Goal: Information Seeking & Learning: Learn about a topic

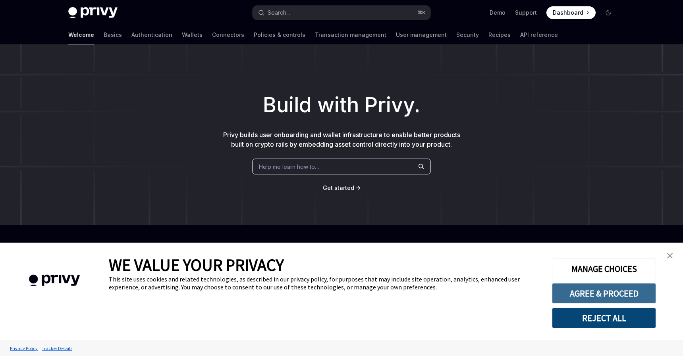
click at [608, 289] on button "AGREE & PROCEED" at bounding box center [604, 293] width 104 height 21
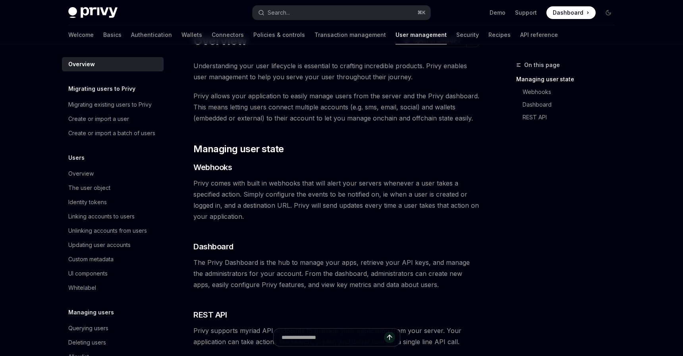
scroll to position [34, 0]
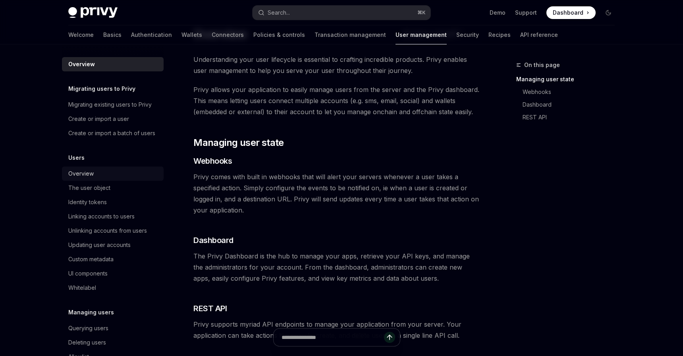
click at [129, 174] on div "Overview" at bounding box center [113, 174] width 91 height 10
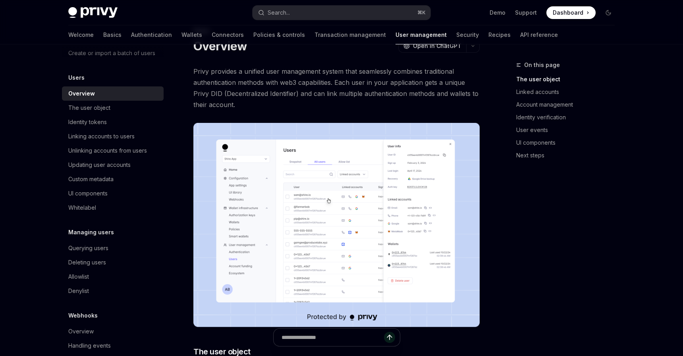
scroll to position [93, 0]
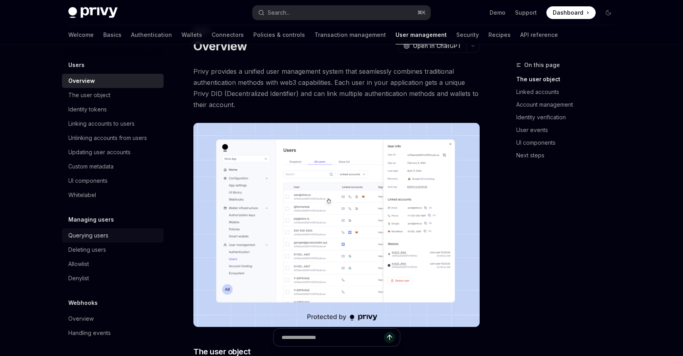
click at [122, 236] on div "Querying users" at bounding box center [113, 236] width 91 height 10
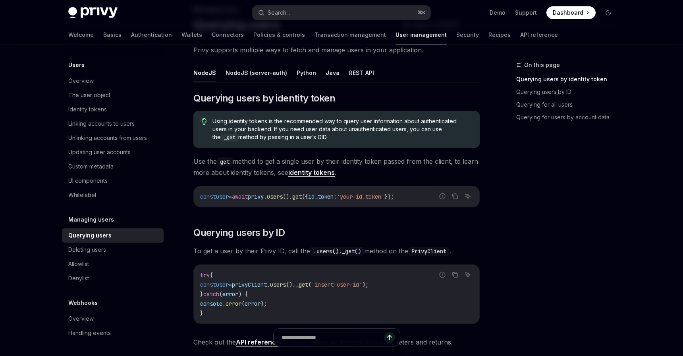
scroll to position [58, 0]
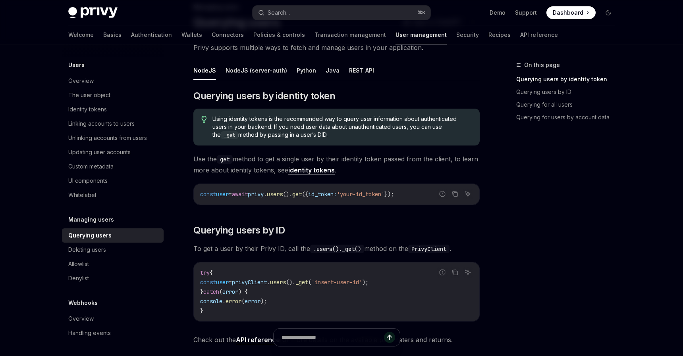
click at [264, 129] on span "Using identity tokens is the recommended way to query user information about au…" at bounding box center [341, 127] width 259 height 24
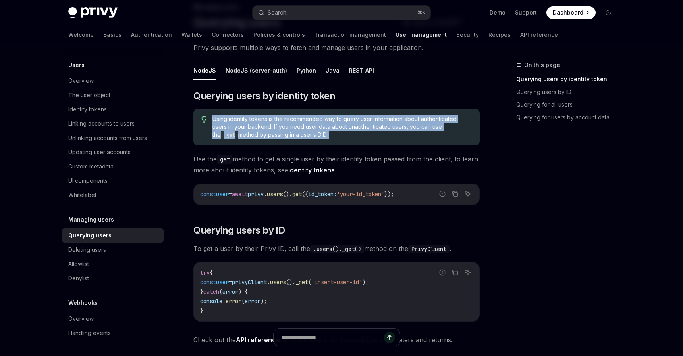
click at [264, 129] on span "Using identity tokens is the recommended way to query user information about au…" at bounding box center [341, 127] width 259 height 24
click at [275, 131] on span "Using identity tokens is the recommended way to query user information about au…" at bounding box center [341, 127] width 259 height 24
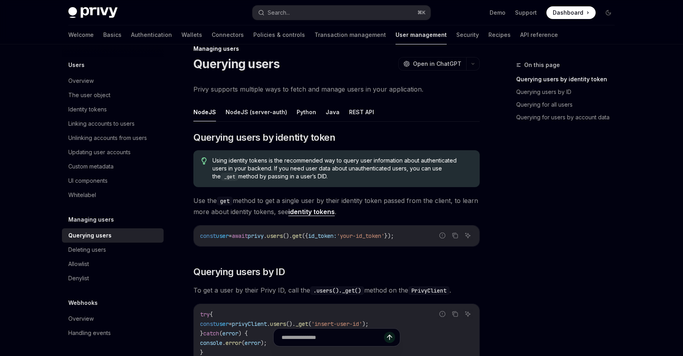
scroll to position [0, 0]
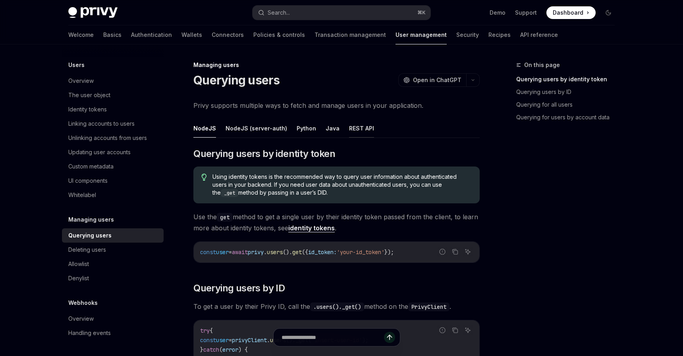
click at [351, 123] on button "REST API" at bounding box center [361, 128] width 25 height 19
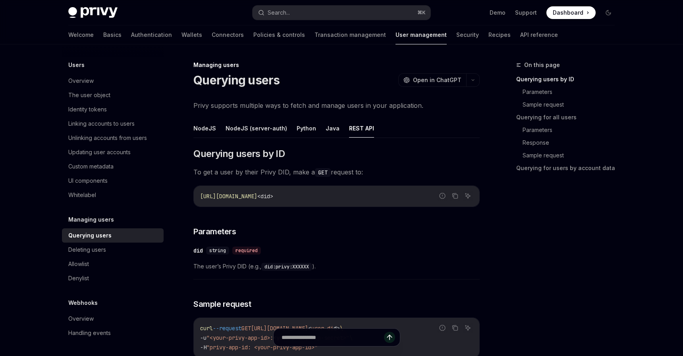
click at [559, 12] on span "Dashboard" at bounding box center [568, 13] width 31 height 8
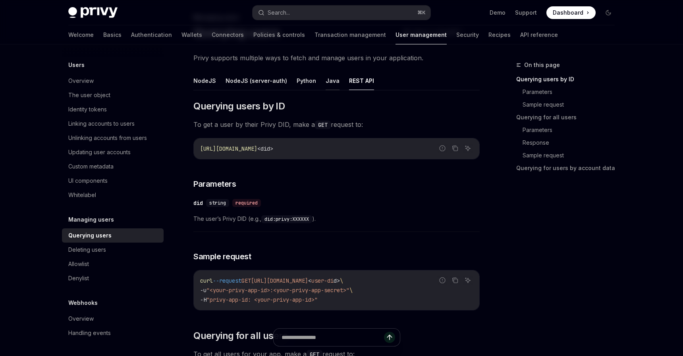
scroll to position [54, 0]
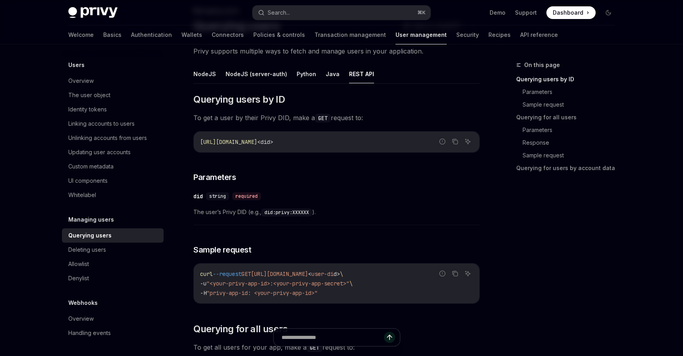
drag, startPoint x: 196, startPoint y: 121, endPoint x: 474, endPoint y: 121, distance: 277.5
click at [474, 121] on span "To get a user by their Privy DID, make a GET request to:" at bounding box center [336, 117] width 286 height 11
click at [446, 121] on span "To get a user by their Privy DID, make a GET request to:" at bounding box center [336, 117] width 286 height 11
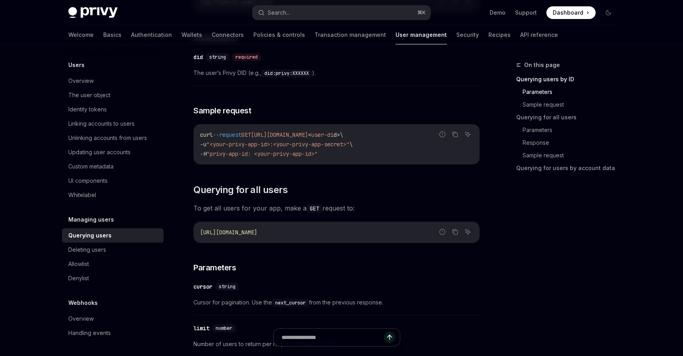
scroll to position [192, 0]
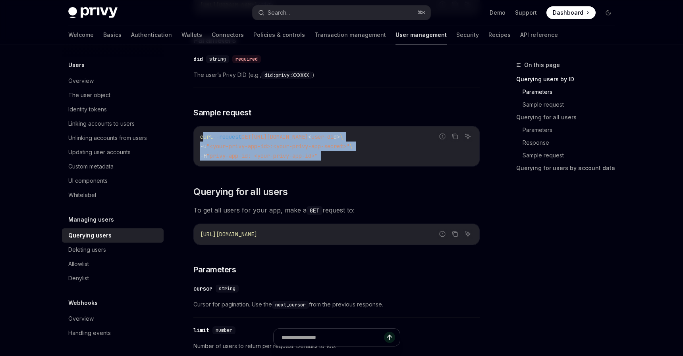
drag, startPoint x: 204, startPoint y: 139, endPoint x: 358, endPoint y: 170, distance: 157.1
click at [335, 151] on code "curl --request GET https://auth.privy.io/api/v1/users/ < user-di d > \ -u "<you…" at bounding box center [336, 146] width 273 height 29
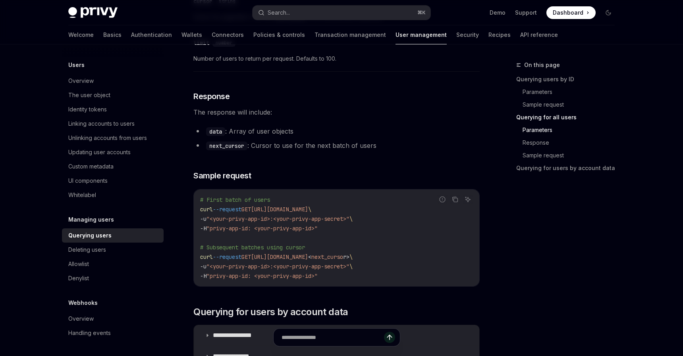
scroll to position [485, 0]
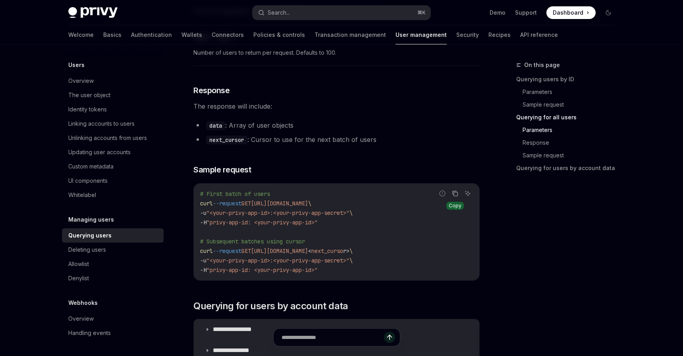
click at [456, 194] on icon "Copy the contents from the code block" at bounding box center [455, 194] width 6 height 6
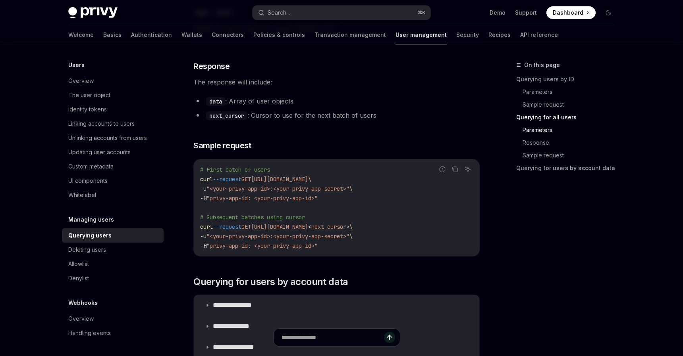
scroll to position [513, 0]
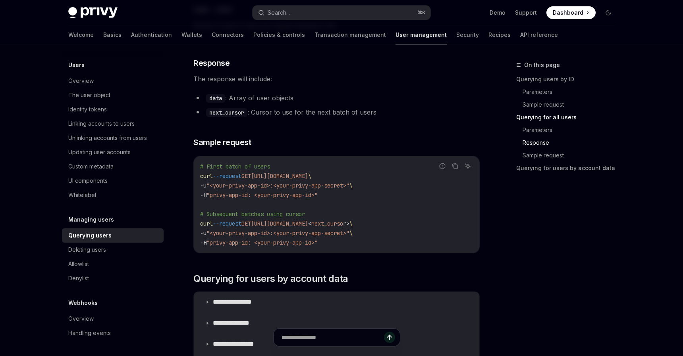
click at [568, 14] on span "Dashboard" at bounding box center [568, 13] width 31 height 8
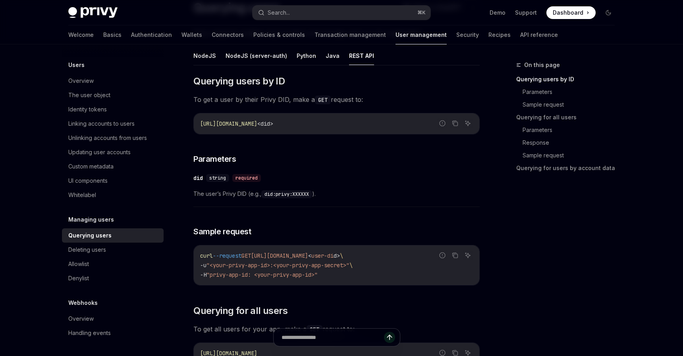
scroll to position [58, 0]
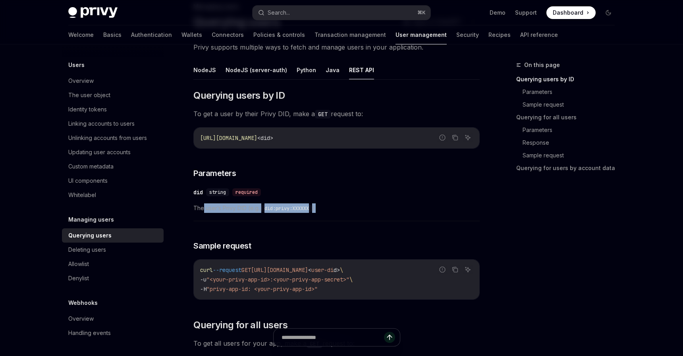
drag, startPoint x: 202, startPoint y: 209, endPoint x: 334, endPoint y: 209, distance: 132.2
click at [334, 209] on span "The user’s Privy DID (e.g., did:privy:XXXXXX )." at bounding box center [336, 209] width 286 height 10
click at [345, 204] on span "The user’s Privy DID (e.g., did:privy:XXXXXX )." at bounding box center [336, 209] width 286 height 10
click at [254, 71] on button "NodeJS (server-auth)" at bounding box center [256, 70] width 62 height 19
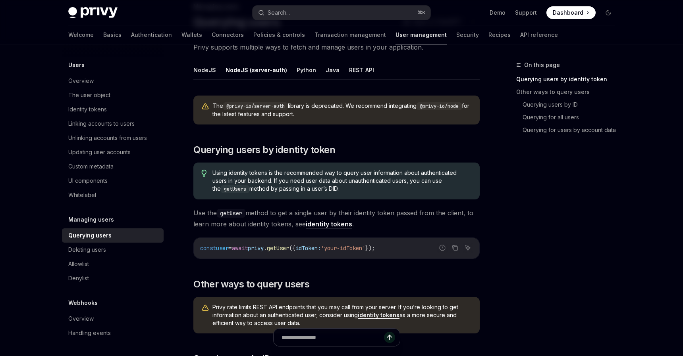
click at [313, 114] on span "The @privy-io/server-auth library is deprecated. We recommend integrating @priv…" at bounding box center [341, 110] width 259 height 16
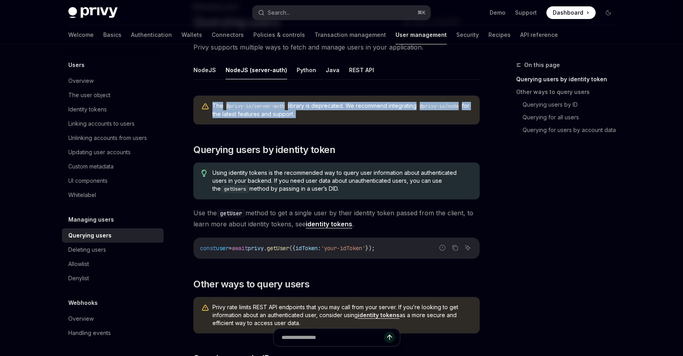
click at [313, 114] on span "The @privy-io/server-auth library is deprecated. We recommend integrating @priv…" at bounding box center [341, 110] width 259 height 16
click at [397, 106] on span "The @privy-io/server-auth library is deprecated. We recommend integrating @priv…" at bounding box center [341, 110] width 259 height 16
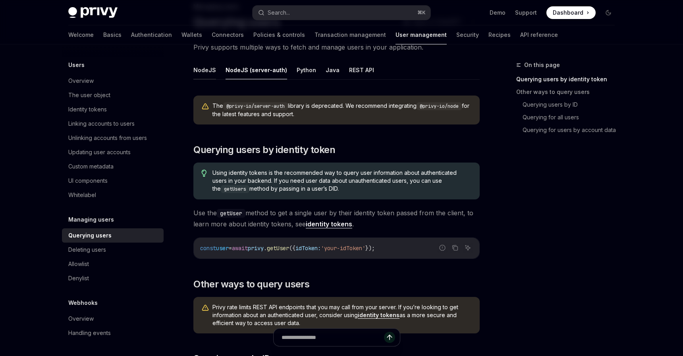
click at [207, 73] on button "NodeJS" at bounding box center [204, 70] width 23 height 19
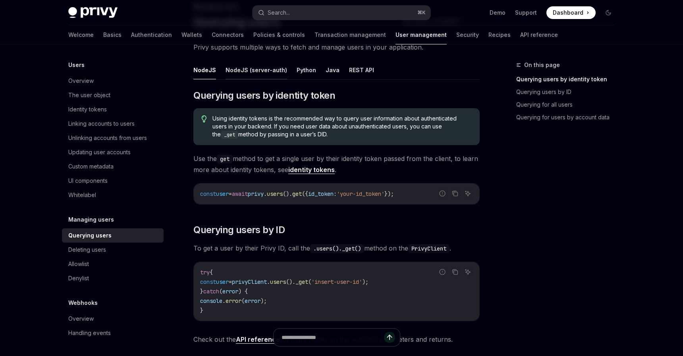
click at [263, 73] on button "NodeJS (server-auth)" at bounding box center [256, 70] width 62 height 19
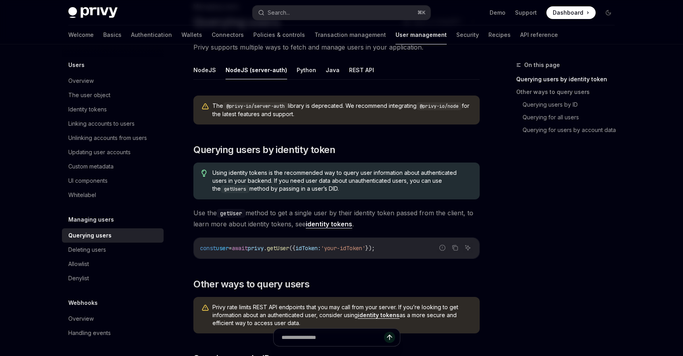
click at [199, 64] on button "NodeJS" at bounding box center [204, 70] width 23 height 19
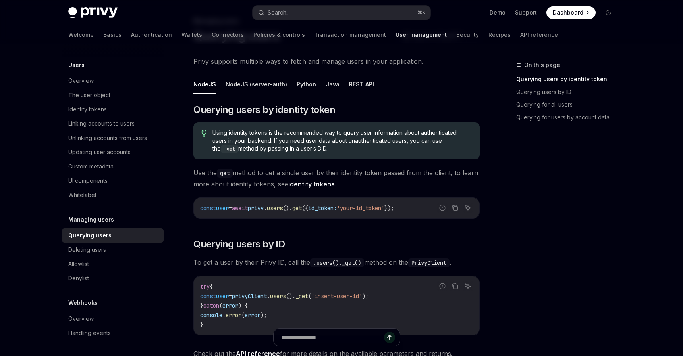
scroll to position [42, 0]
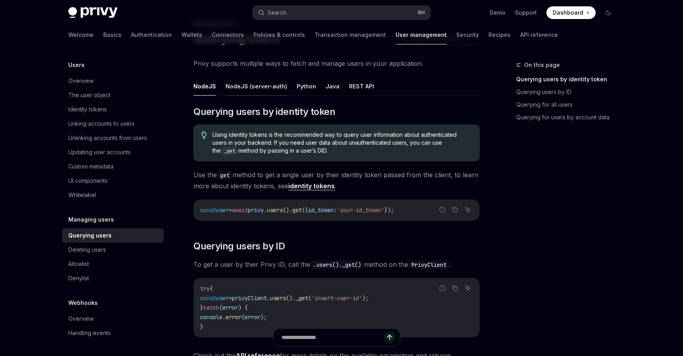
click at [258, 89] on button "NodeJS (server-auth)" at bounding box center [256, 86] width 62 height 19
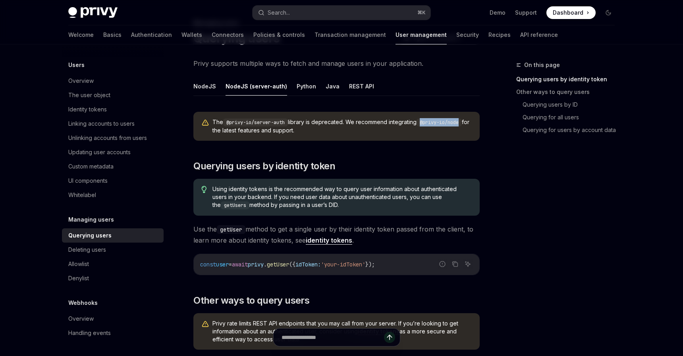
drag, startPoint x: 426, startPoint y: 123, endPoint x: 472, endPoint y: 123, distance: 45.3
click at [472, 123] on div "The @privy-io/server-auth library is deprecated. We recommend integrating @priv…" at bounding box center [336, 126] width 286 height 29
copy code "@privy-io/node"
drag, startPoint x: 427, startPoint y: 120, endPoint x: 469, endPoint y: 120, distance: 42.5
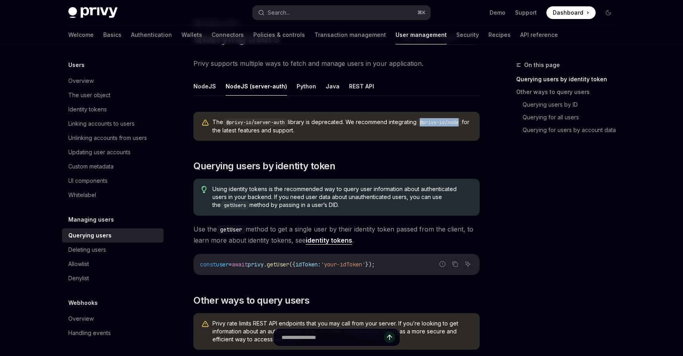
click at [462, 120] on code "@privy-io/node" at bounding box center [438, 123] width 45 height 8
copy code "@privy-io/node"
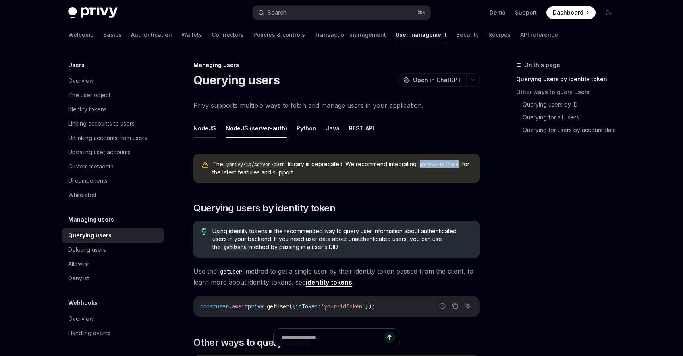
click at [204, 130] on button "NodeJS" at bounding box center [204, 128] width 23 height 19
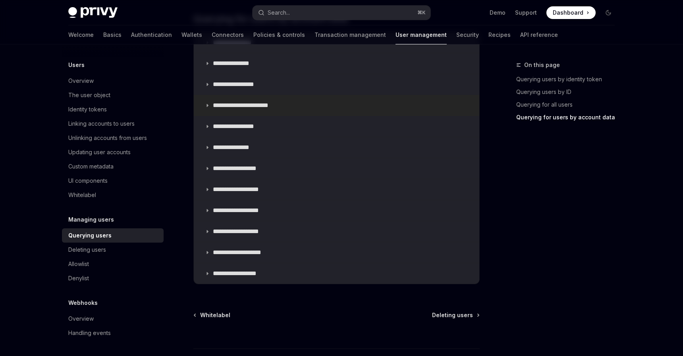
scroll to position [588, 0]
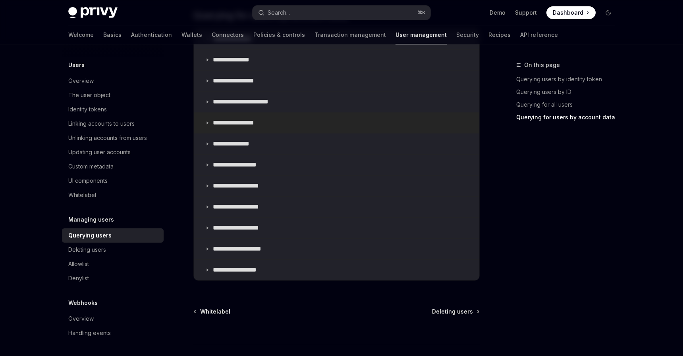
click at [258, 127] on summary "**********" at bounding box center [336, 123] width 285 height 21
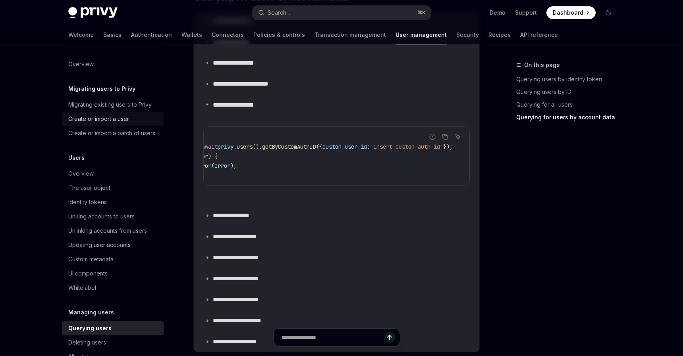
click at [119, 112] on link "Create or import a user" at bounding box center [113, 119] width 102 height 14
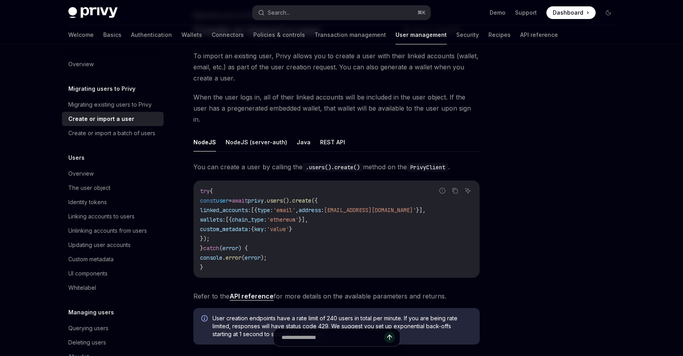
scroll to position [54, 0]
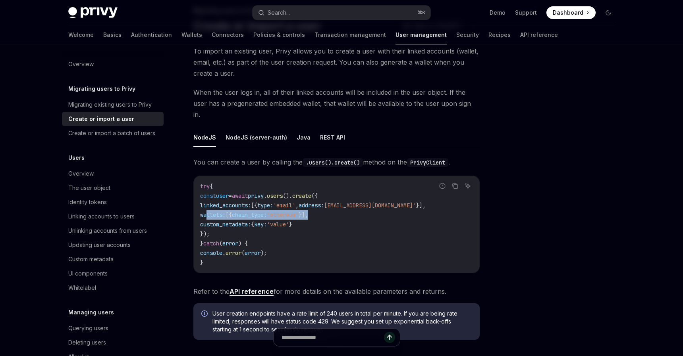
drag, startPoint x: 208, startPoint y: 206, endPoint x: 388, endPoint y: 206, distance: 180.6
click at [388, 206] on code "try { const user = await privy . users (). create ({ linked_accounts: [{ type: …" at bounding box center [336, 225] width 273 height 86
click at [358, 205] on code "try { const user = await privy . users (). create ({ linked_accounts: [{ type: …" at bounding box center [336, 225] width 273 height 86
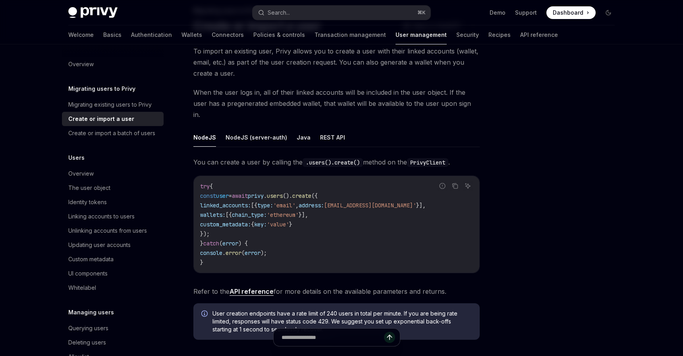
click at [616, 41] on div "Welcome Basics Authentication Wallets Connectors Policies & controls Transactio…" at bounding box center [341, 34] width 584 height 19
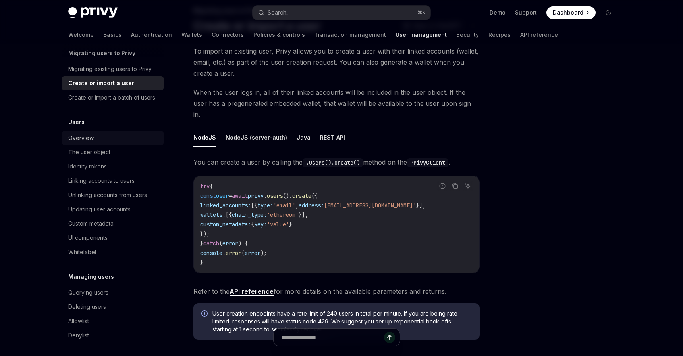
scroll to position [93, 0]
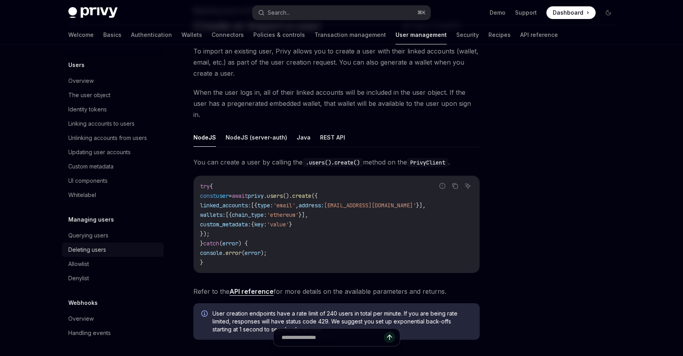
click at [121, 244] on link "Deleting users" at bounding box center [113, 250] width 102 height 14
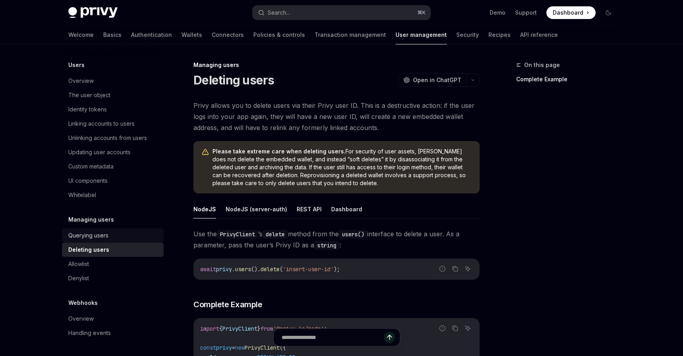
click at [120, 234] on div "Querying users" at bounding box center [113, 236] width 91 height 10
type textarea "*"
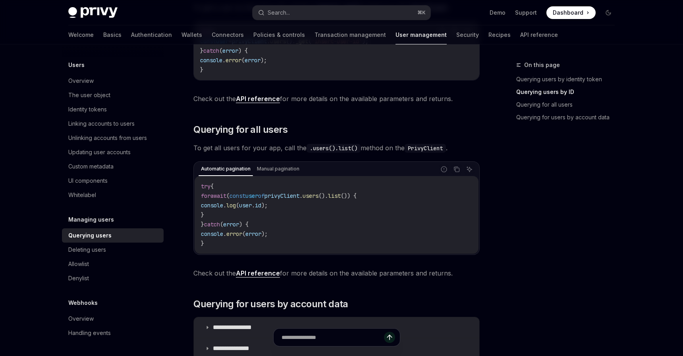
scroll to position [303, 0]
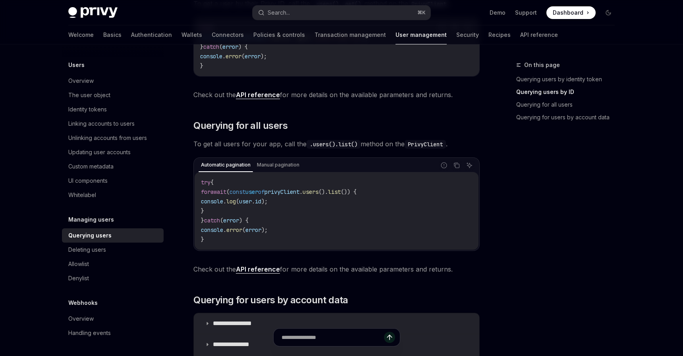
click at [245, 193] on span "const" at bounding box center [237, 192] width 16 height 7
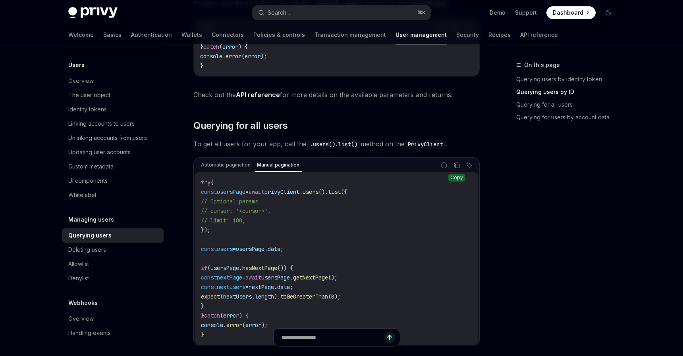
click at [454, 167] on icon "Copy the contents from the code block" at bounding box center [456, 165] width 6 height 6
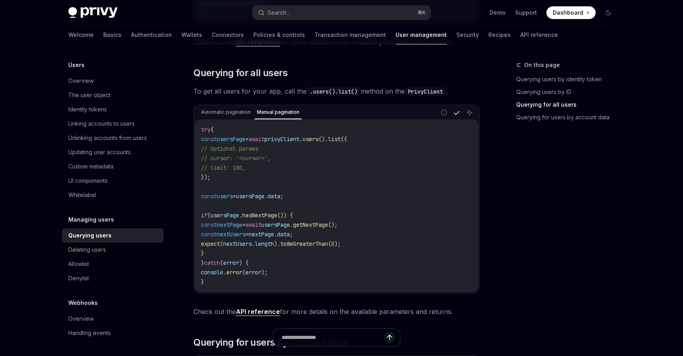
scroll to position [362, 0]
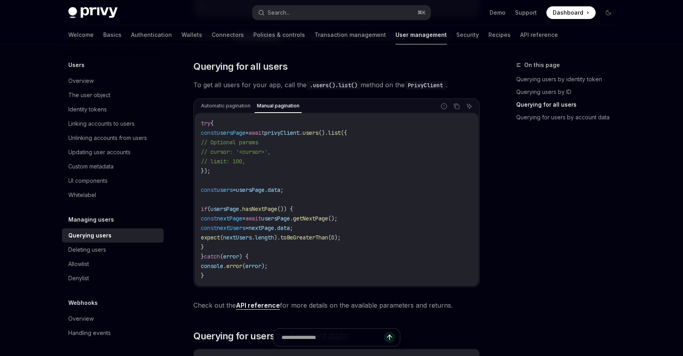
drag, startPoint x: 211, startPoint y: 138, endPoint x: 290, endPoint y: 152, distance: 80.7
click at [290, 152] on code "try { const usersPage = await privyClient . users (). list ({ // Optional param…" at bounding box center [336, 200] width 271 height 162
click at [266, 159] on code "try { const usersPage = await privyClient . users (). list ({ // Optional param…" at bounding box center [336, 200] width 271 height 162
drag, startPoint x: 275, startPoint y: 159, endPoint x: 181, endPoint y: 146, distance: 95.0
click at [181, 146] on div "Managing users Querying users OpenAI Open in ChatGPT OpenAI Open in ChatGPT Pri…" at bounding box center [262, 216] width 438 height 1037
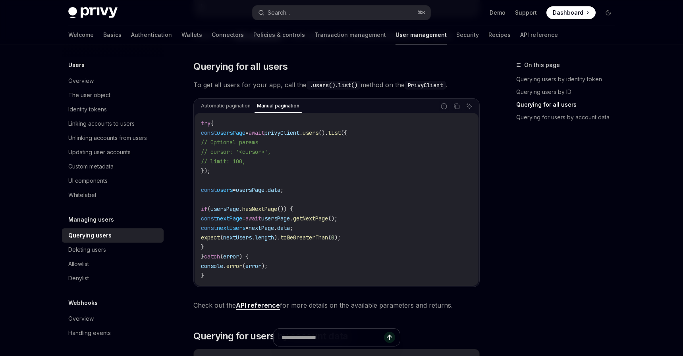
click at [266, 178] on code "try { const usersPage = await privyClient . users (). list ({ // Optional param…" at bounding box center [336, 200] width 271 height 162
drag, startPoint x: 268, startPoint y: 162, endPoint x: 186, endPoint y: 140, distance: 85.5
click at [186, 140] on div "Managing users Querying users OpenAI Open in ChatGPT OpenAI Open in ChatGPT Pri…" at bounding box center [262, 216] width 438 height 1037
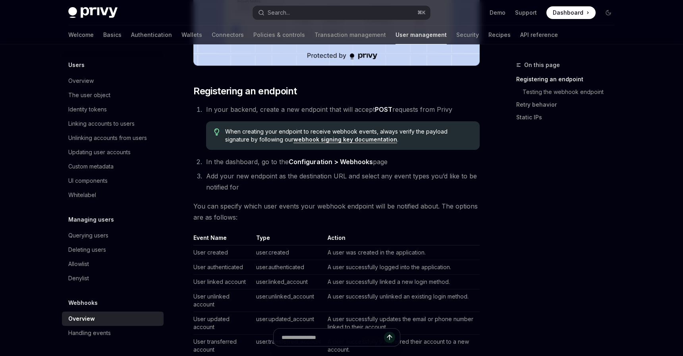
scroll to position [347, 0]
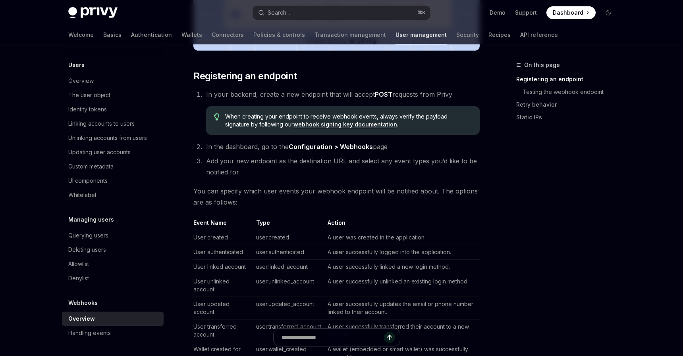
drag, startPoint x: 283, startPoint y: 91, endPoint x: 451, endPoint y: 91, distance: 167.5
click at [451, 91] on span "In your backend, create a new endpoint that will accept POST requests from Privy" at bounding box center [329, 95] width 246 height 8
click at [426, 91] on span "In your backend, create a new endpoint that will accept POST requests from Privy" at bounding box center [329, 95] width 246 height 8
click at [324, 123] on link "webhook signing key documentation" at bounding box center [345, 124] width 104 height 7
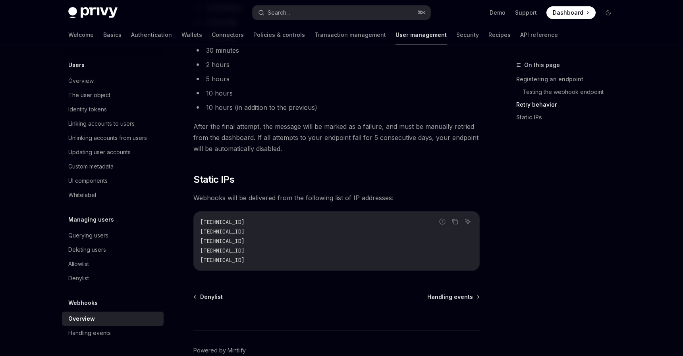
scroll to position [981, 0]
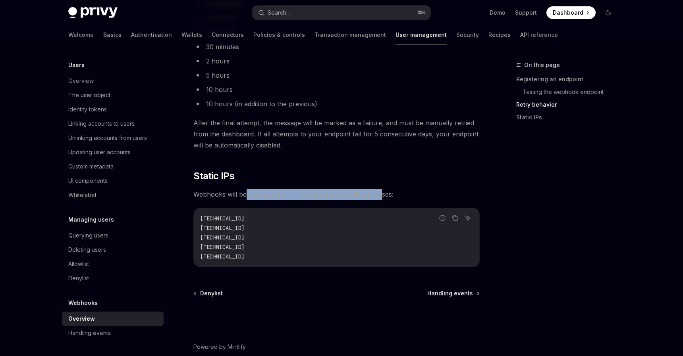
drag, startPoint x: 246, startPoint y: 197, endPoint x: 389, endPoint y: 197, distance: 142.9
click at [388, 197] on span "Webhooks will be delivered from the following list of IP addresses:" at bounding box center [336, 194] width 286 height 11
click at [366, 197] on span "Webhooks will be delivered from the following list of IP addresses:" at bounding box center [336, 194] width 286 height 11
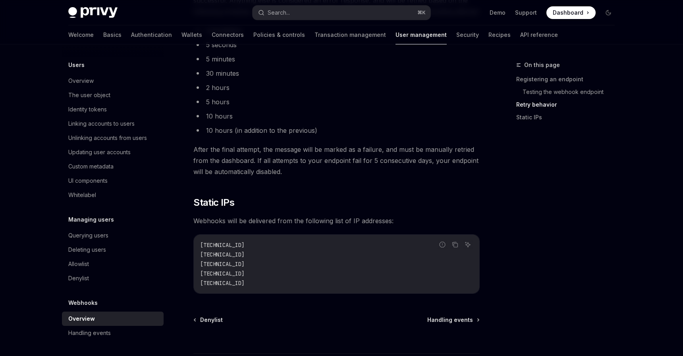
scroll to position [1021, 0]
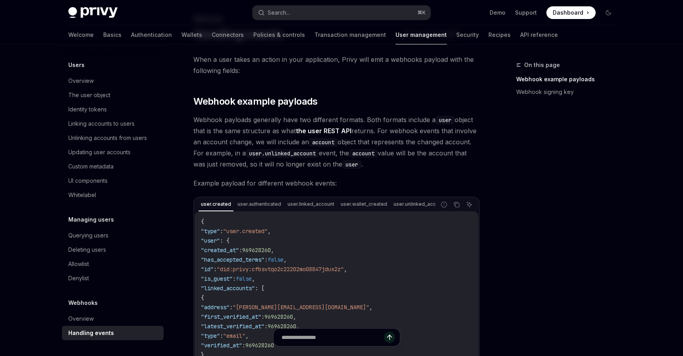
scroll to position [48, 0]
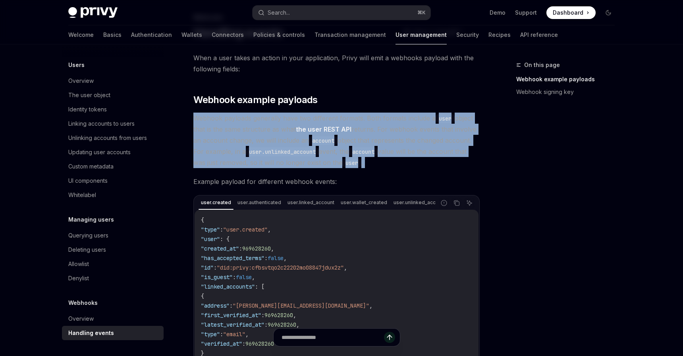
drag, startPoint x: 193, startPoint y: 117, endPoint x: 357, endPoint y: 171, distance: 172.7
click at [357, 171] on div "Webhooks Handling events OpenAI Open in ChatGPT OpenAI Open in ChatGPT When a u…" at bounding box center [262, 334] width 438 height 643
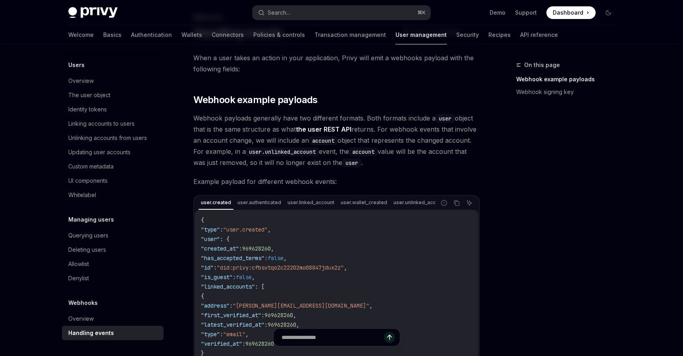
click at [367, 171] on div "When a user takes an action in your application, Privy will emit a webhooks pay…" at bounding box center [336, 290] width 286 height 476
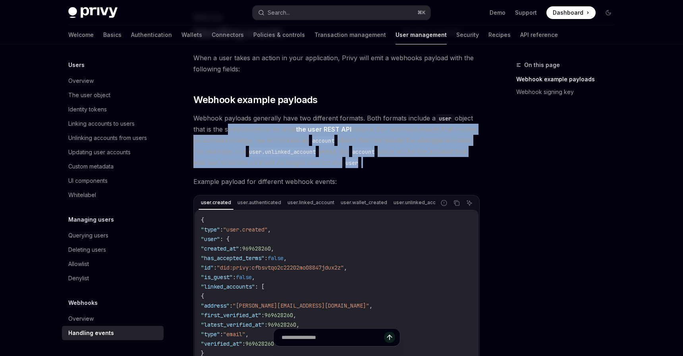
drag, startPoint x: 225, startPoint y: 128, endPoint x: 431, endPoint y: 168, distance: 209.1
click at [431, 168] on span "Webhook payloads generally have two different formats. Both formats include a u…" at bounding box center [336, 141] width 286 height 56
click at [452, 168] on span "Webhook payloads generally have two different formats. Both formats include a u…" at bounding box center [336, 141] width 286 height 56
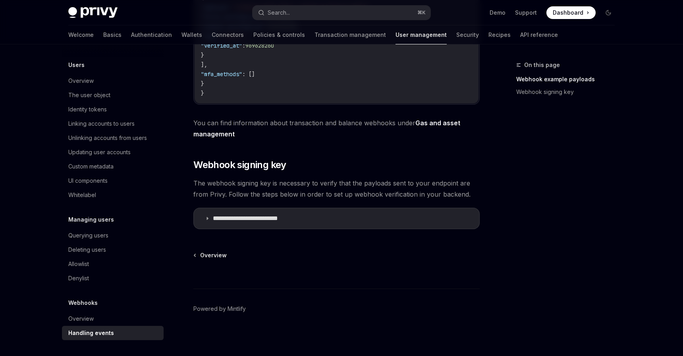
scroll to position [350, 0]
click at [273, 221] on p "**********" at bounding box center [257, 218] width 88 height 8
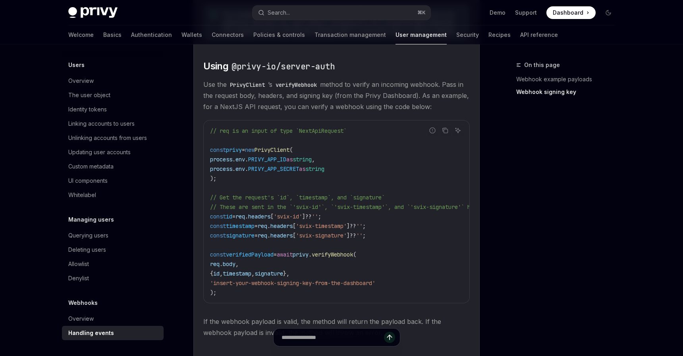
scroll to position [482, 0]
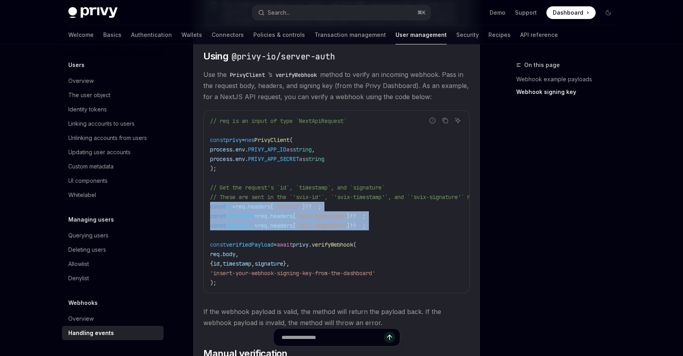
drag, startPoint x: 227, startPoint y: 239, endPoint x: 192, endPoint y: 211, distance: 45.2
click at [192, 211] on div "Webhooks Handling events OpenAI Open in ChatGPT OpenAI Open in ChatGPT When a u…" at bounding box center [262, 51] width 438 height 946
copy code "const id = req . headers [ 'svix-id' ] ?? '' ; const timestamp = req . headers …"
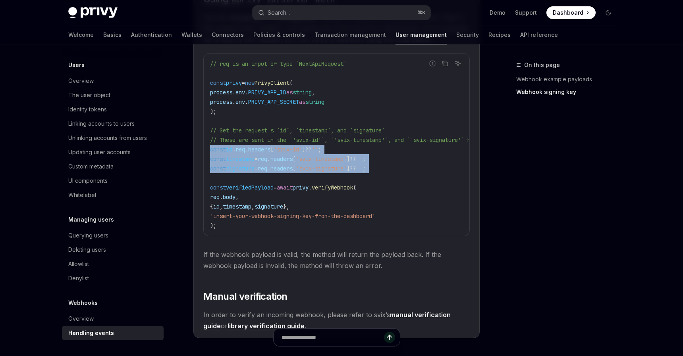
scroll to position [544, 0]
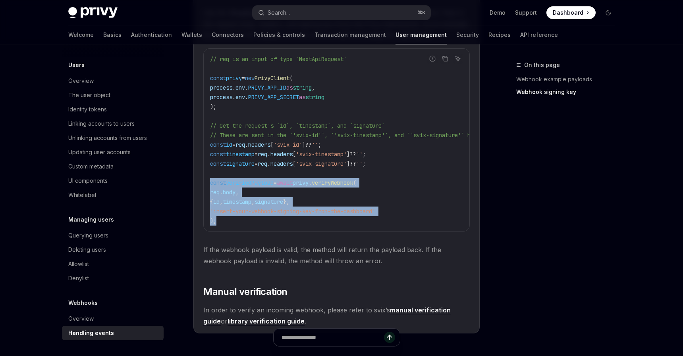
drag, startPoint x: 235, startPoint y: 227, endPoint x: 182, endPoint y: 184, distance: 67.9
copy code "const verifiedPayload = await privy . verifyWebhook ( req . body , { id , times…"
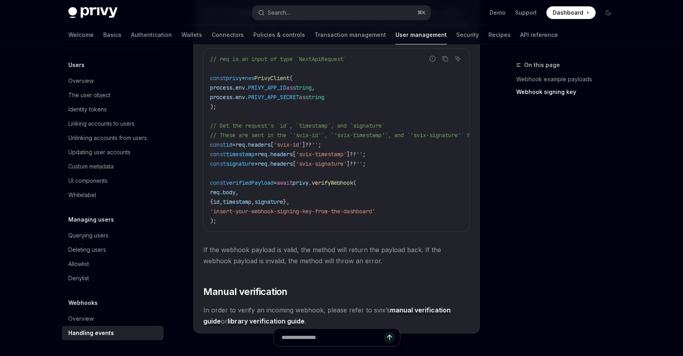
click at [293, 168] on span "headers" at bounding box center [281, 163] width 22 height 7
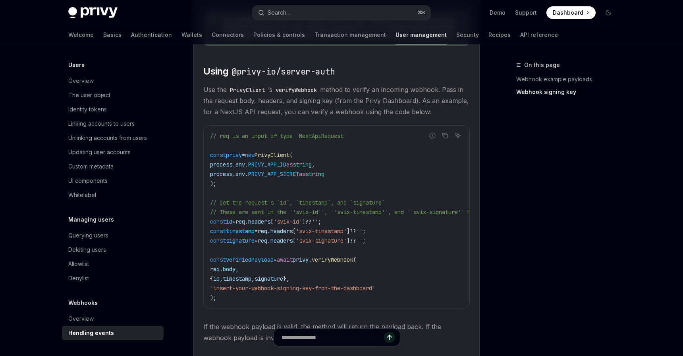
scroll to position [434, 0]
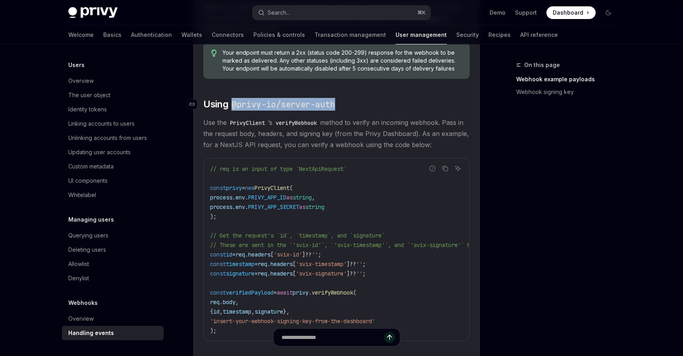
drag, startPoint x: 232, startPoint y: 109, endPoint x: 356, endPoint y: 109, distance: 123.8
click at [356, 109] on h2 "​ Using @privy-io/server-auth" at bounding box center [336, 104] width 266 height 13
copy code "@privy-io/server-auth"
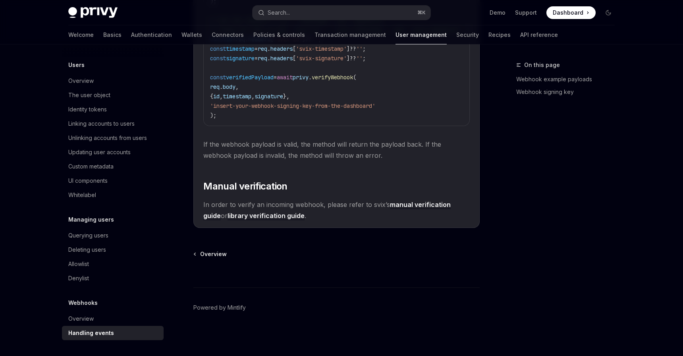
click at [400, 203] on link "manual verification guide" at bounding box center [326, 210] width 247 height 19
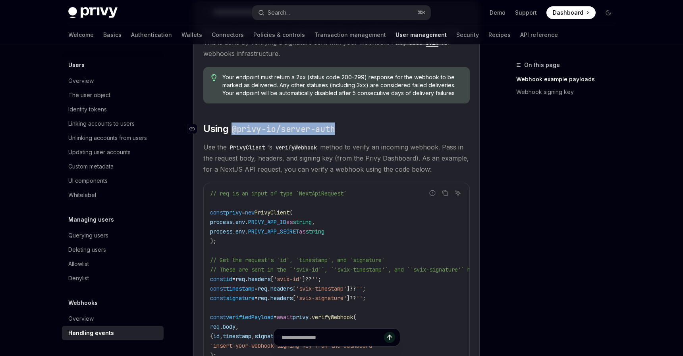
click at [260, 128] on code "@privy-io/server-auth" at bounding box center [283, 129] width 110 height 12
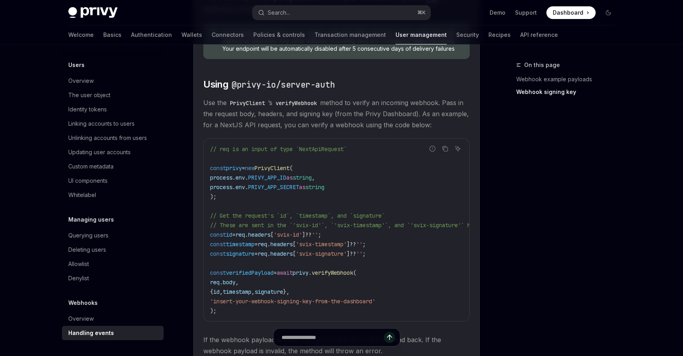
scroll to position [445, 0]
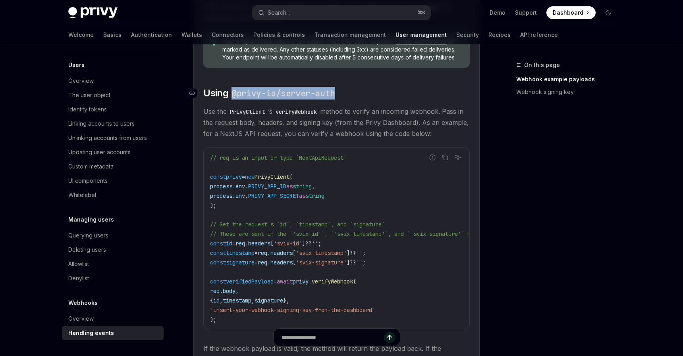
drag, startPoint x: 346, startPoint y: 90, endPoint x: 235, endPoint y: 94, distance: 110.8
click at [235, 94] on h2 "​ Using @privy-io/server-auth" at bounding box center [336, 93] width 266 height 13
copy code "@privy-io/server-auth"
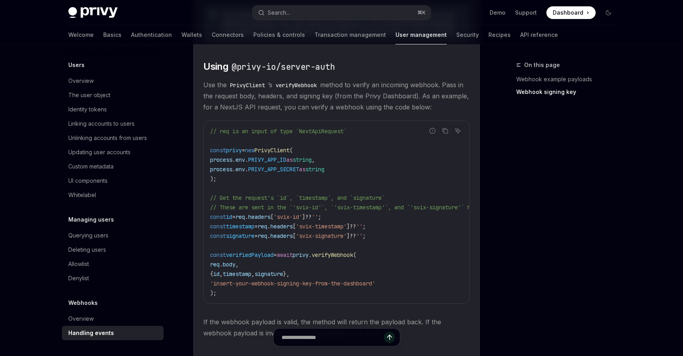
click at [346, 255] on span "verifyWebhook" at bounding box center [332, 255] width 41 height 7
copy span "verifyWebhook"
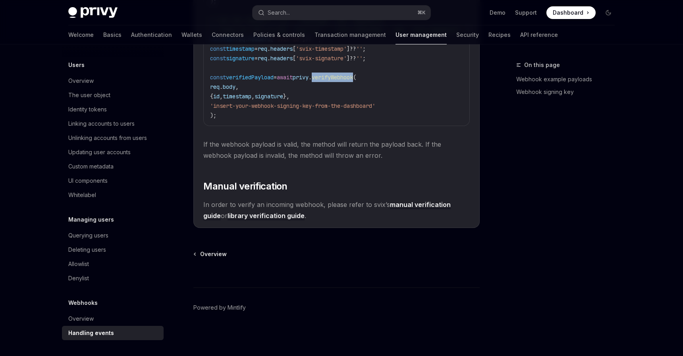
click at [348, 75] on span "verifyWebhook" at bounding box center [332, 77] width 41 height 7
click at [396, 201] on link "manual verification guide" at bounding box center [326, 210] width 247 height 19
click at [252, 216] on link "library verification guide" at bounding box center [265, 216] width 77 height 8
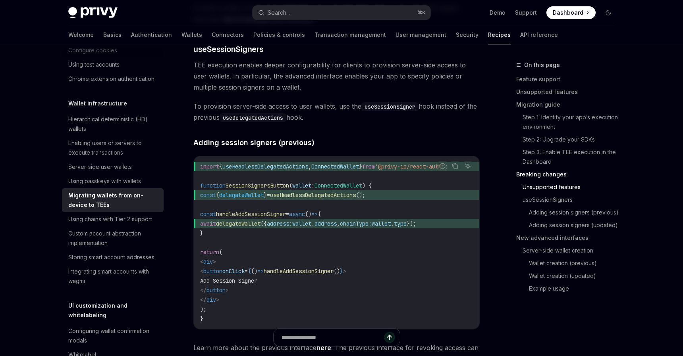
scroll to position [1210, 0]
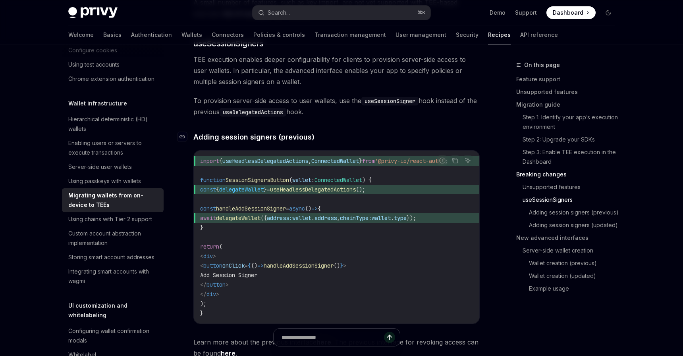
click at [310, 136] on span "Adding session signers (previous)" at bounding box center [253, 137] width 121 height 11
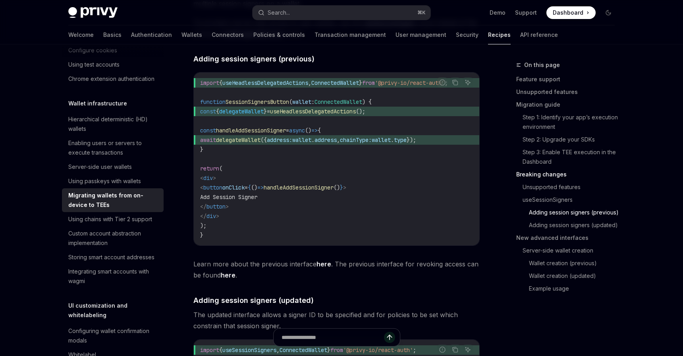
scroll to position [1269, 0]
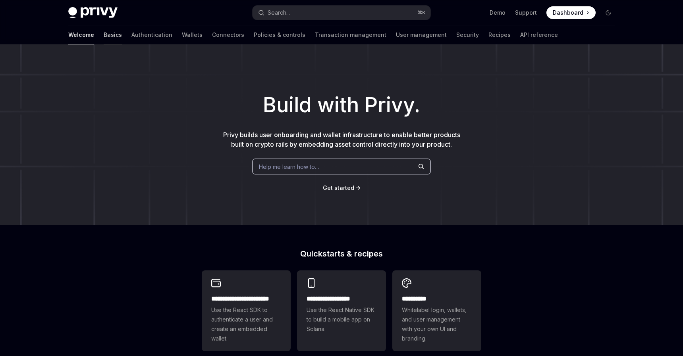
click at [104, 39] on link "Basics" at bounding box center [113, 34] width 18 height 19
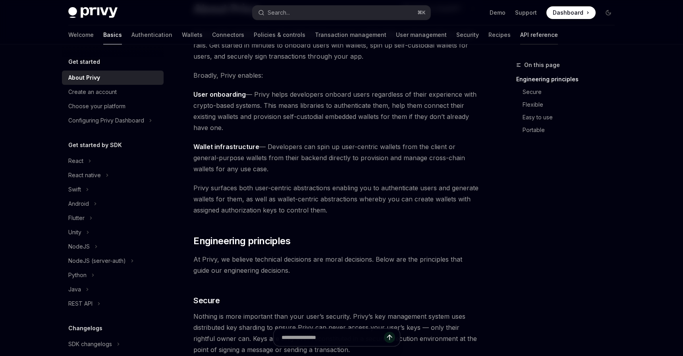
click at [520, 33] on link "API reference" at bounding box center [539, 34] width 38 height 19
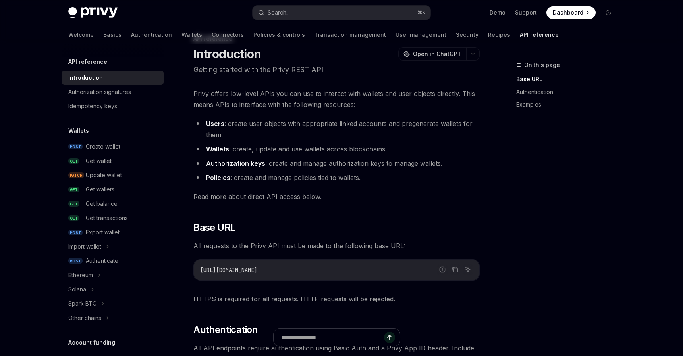
scroll to position [31, 0]
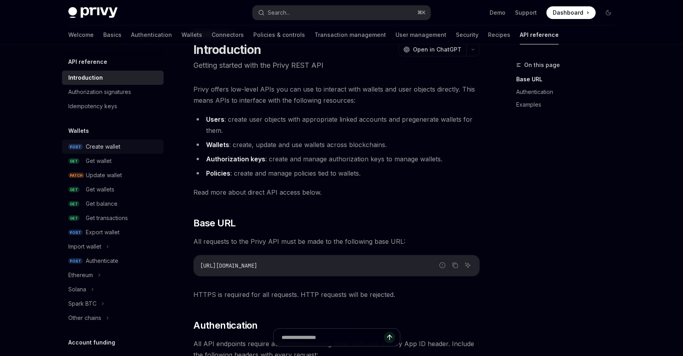
click at [127, 146] on div "Create wallet" at bounding box center [122, 147] width 73 height 10
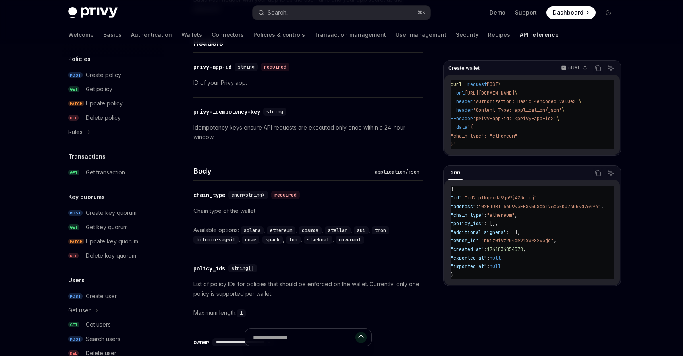
scroll to position [478, 0]
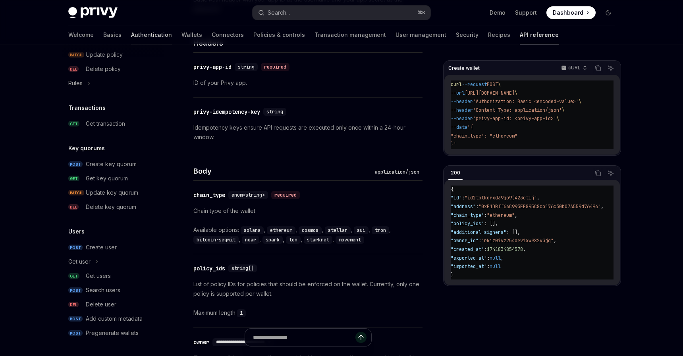
click at [131, 30] on link "Authentication" at bounding box center [151, 34] width 41 height 19
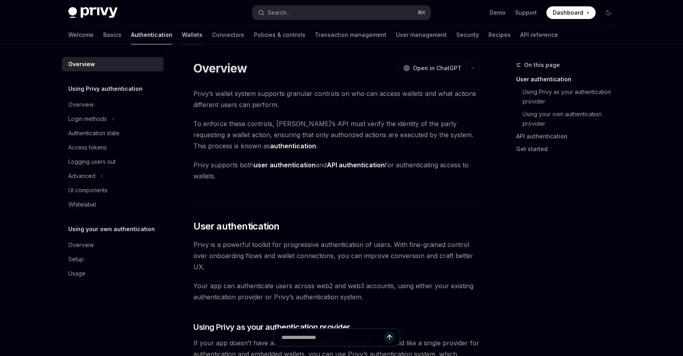
click at [182, 32] on link "Wallets" at bounding box center [192, 34] width 21 height 19
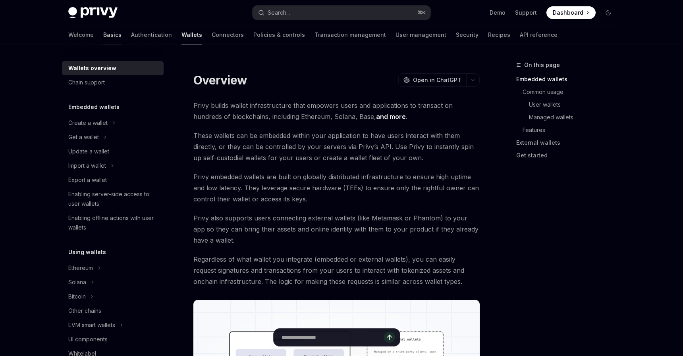
click at [103, 32] on link "Basics" at bounding box center [112, 34] width 18 height 19
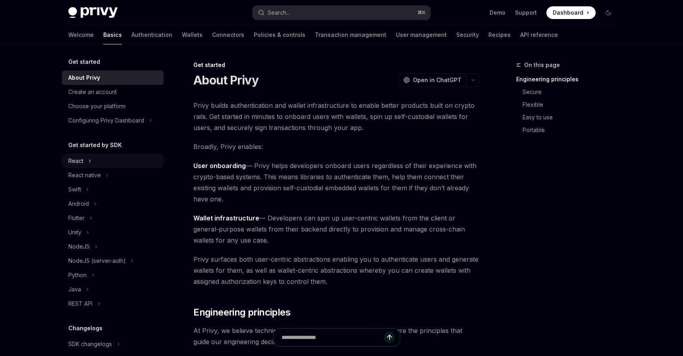
scroll to position [80, 0]
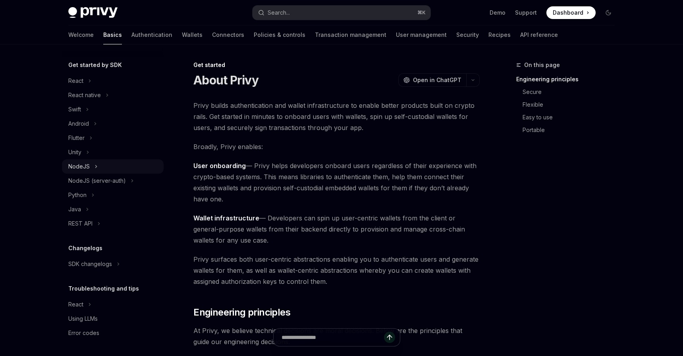
click at [106, 163] on button "NodeJS" at bounding box center [113, 167] width 102 height 14
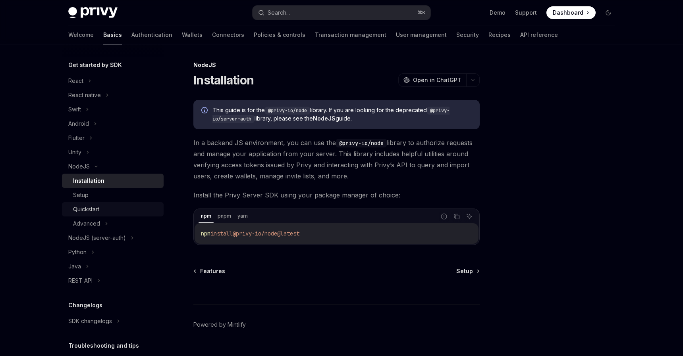
click at [125, 204] on link "Quickstart" at bounding box center [113, 209] width 102 height 14
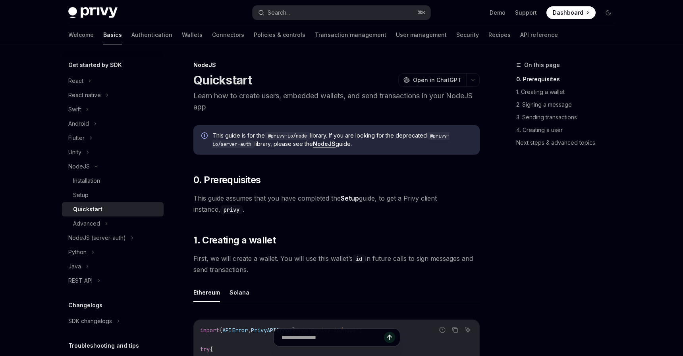
click at [125, 214] on div "Quickstart" at bounding box center [116, 210] width 86 height 10
click at [125, 218] on button "Advanced" at bounding box center [113, 224] width 102 height 14
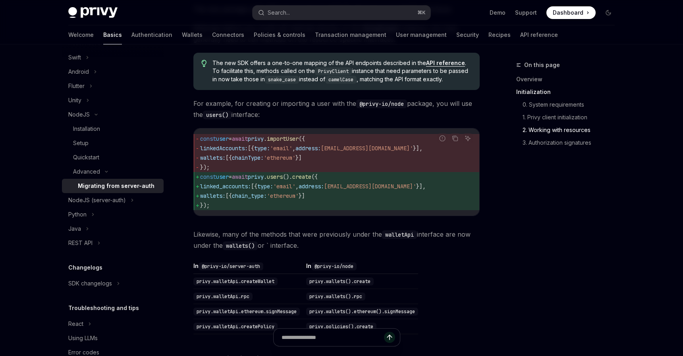
scroll to position [535, 0]
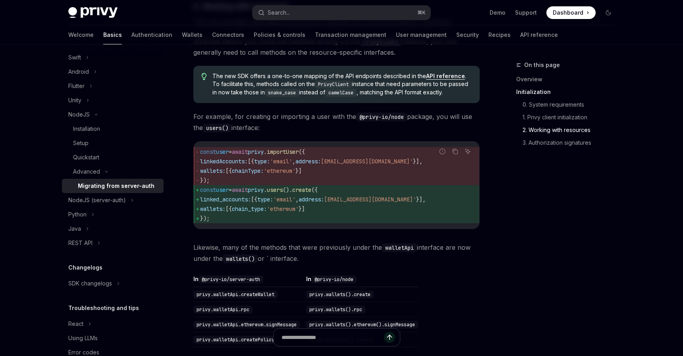
click at [498, 247] on div "On this page Overview Initialization 0. System requirements 1. Privy client ini…" at bounding box center [341, 181] width 559 height 1345
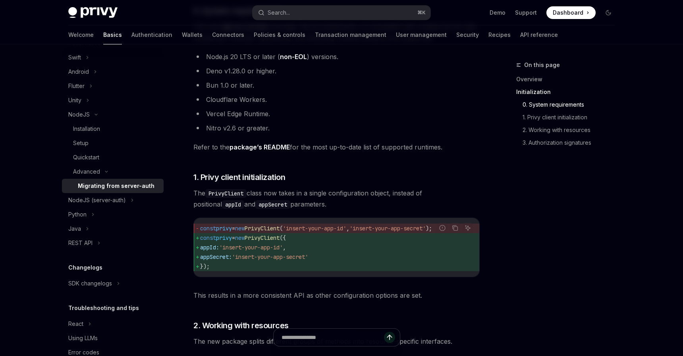
scroll to position [0, 0]
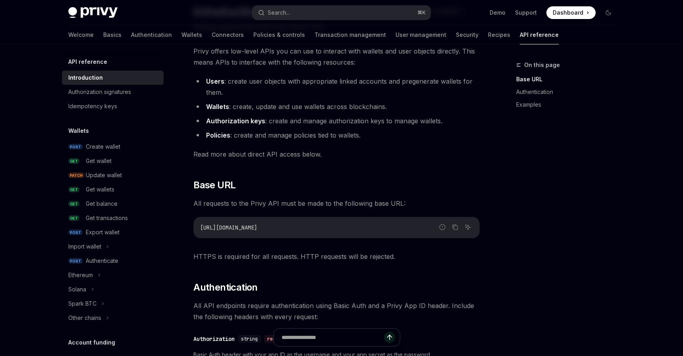
scroll to position [31, 0]
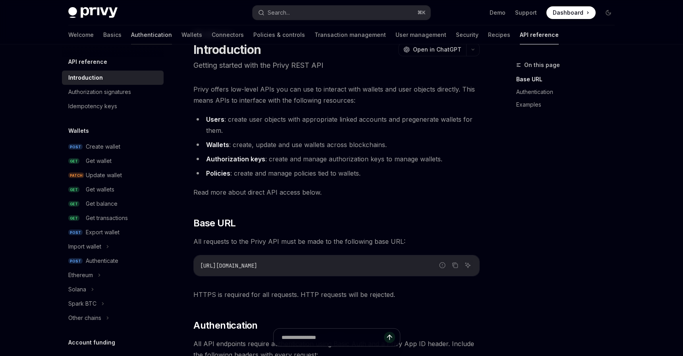
click at [131, 33] on link "Authentication" at bounding box center [151, 34] width 41 height 19
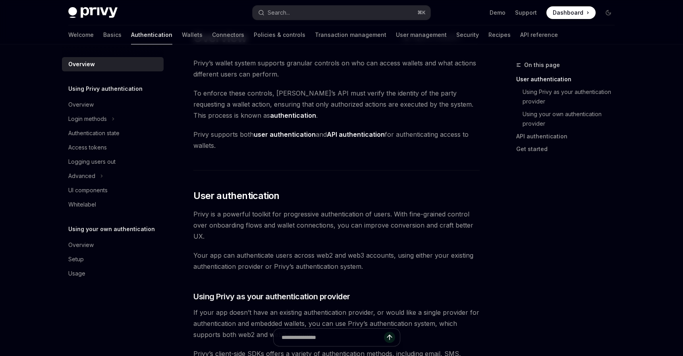
click at [67, 35] on div "Welcome Basics Authentication Wallets Connectors Policies & controls Transactio…" at bounding box center [341, 34] width 584 height 19
click at [103, 32] on link "Basics" at bounding box center [112, 34] width 18 height 19
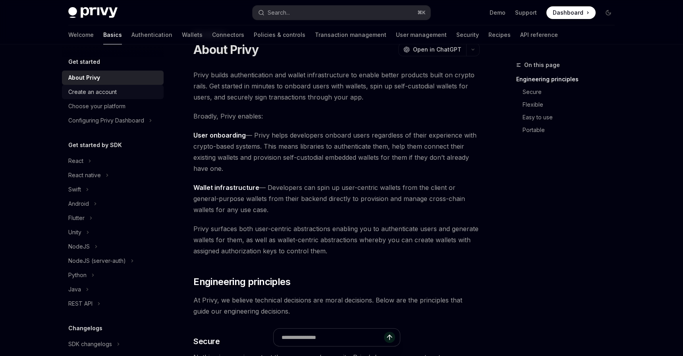
click at [127, 89] on div "Create an account" at bounding box center [113, 92] width 91 height 10
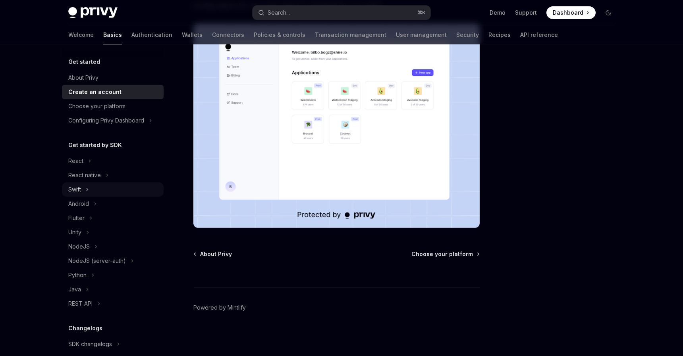
scroll to position [80, 0]
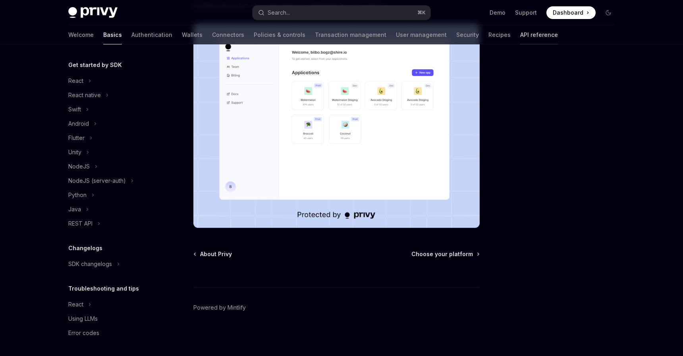
click at [520, 41] on link "API reference" at bounding box center [539, 34] width 38 height 19
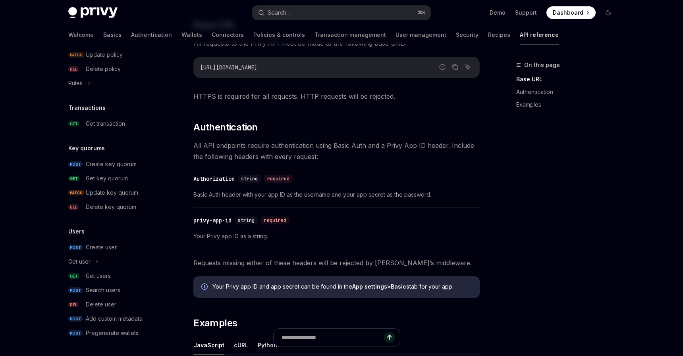
scroll to position [345, 0]
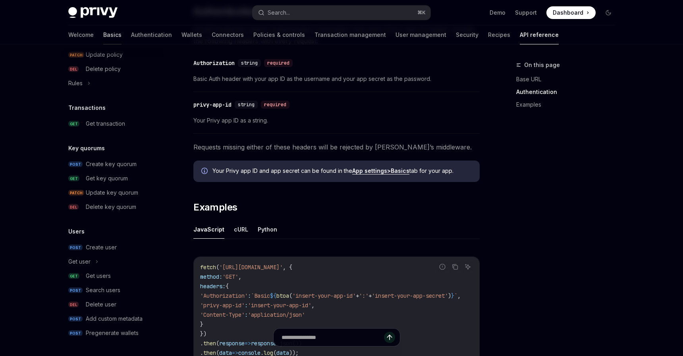
click at [103, 34] on link "Basics" at bounding box center [112, 34] width 18 height 19
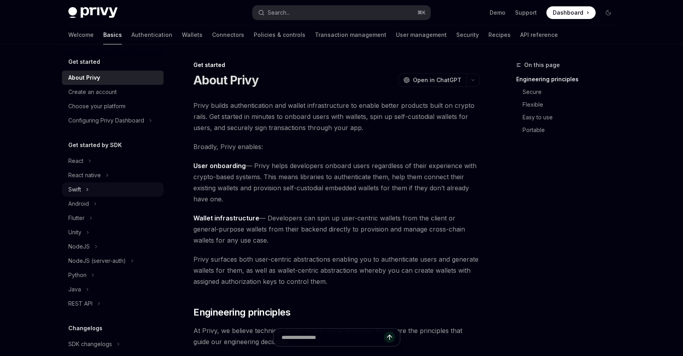
scroll to position [80, 0]
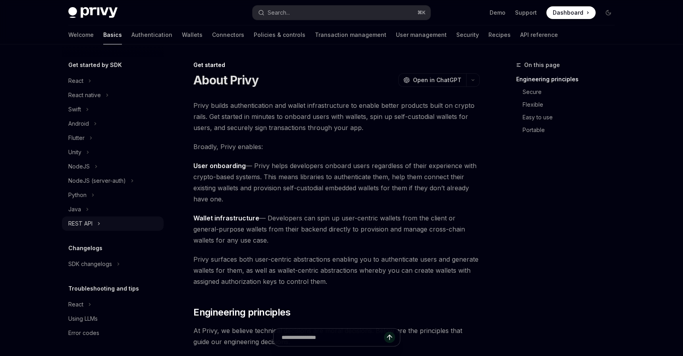
click at [93, 225] on button "REST API" at bounding box center [113, 224] width 102 height 14
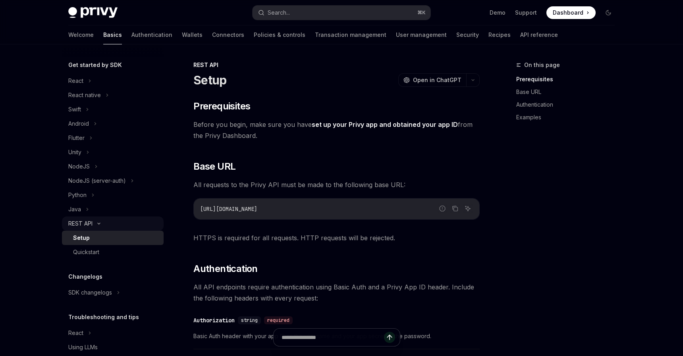
scroll to position [109, 0]
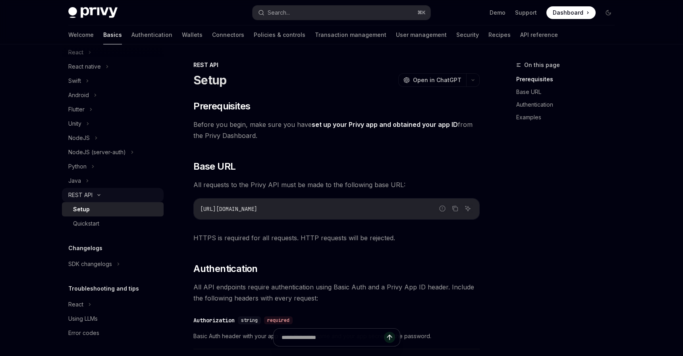
click at [93, 225] on div "Quickstart" at bounding box center [86, 224] width 26 height 10
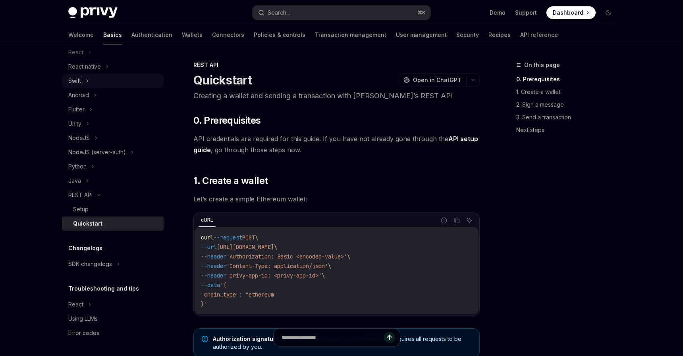
scroll to position [87, 0]
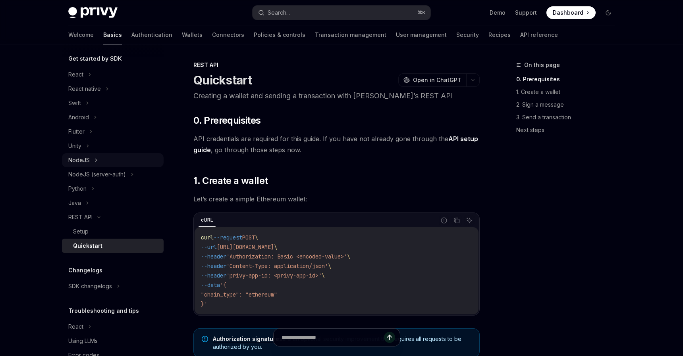
click at [101, 166] on button "NodeJS" at bounding box center [113, 160] width 102 height 14
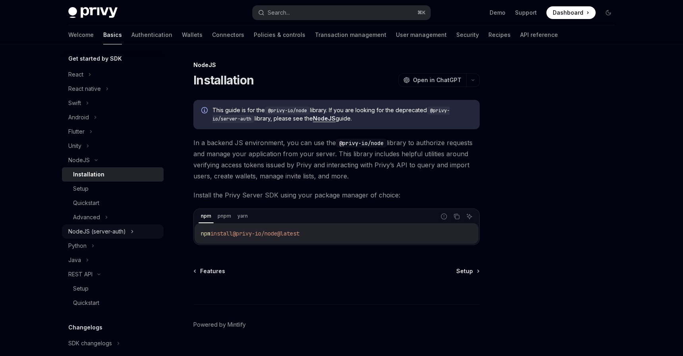
click at [119, 234] on div "NodeJS (server-auth)" at bounding box center [97, 232] width 58 height 10
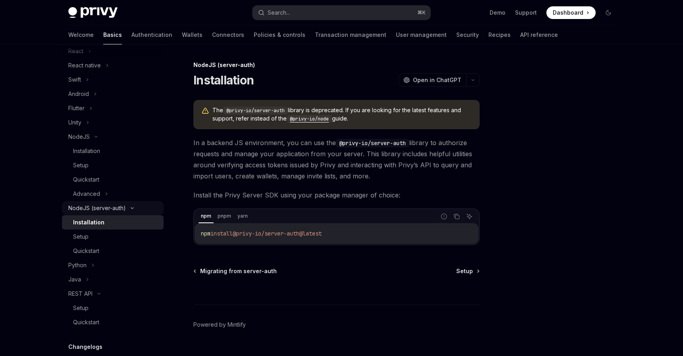
scroll to position [114, 0]
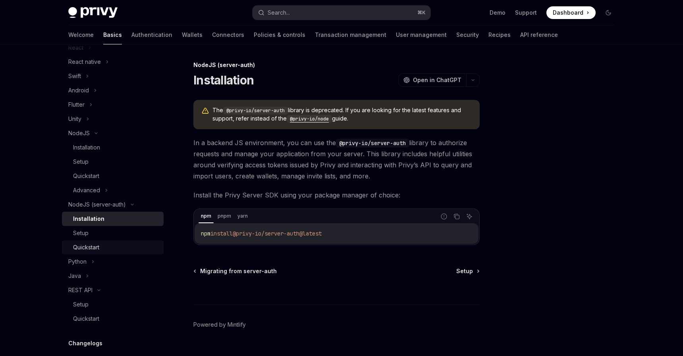
click at [115, 246] on div "Quickstart" at bounding box center [116, 248] width 86 height 10
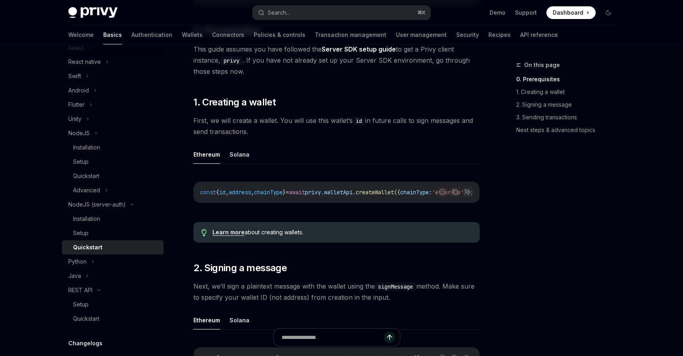
scroll to position [0, 50]
click at [230, 151] on button "Solana" at bounding box center [239, 154] width 20 height 19
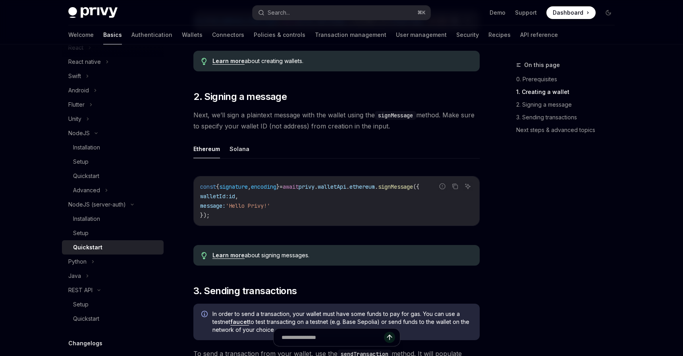
scroll to position [313, 0]
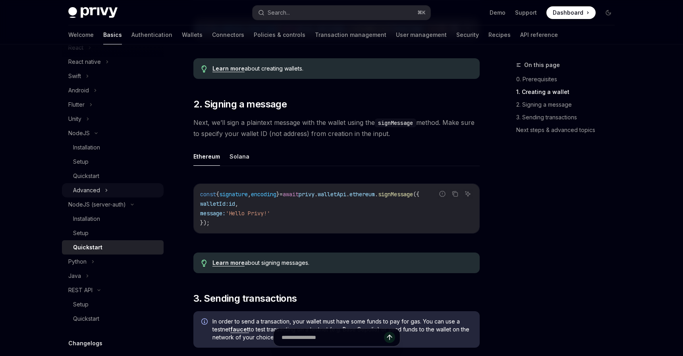
click at [129, 187] on button "Advanced" at bounding box center [113, 190] width 102 height 14
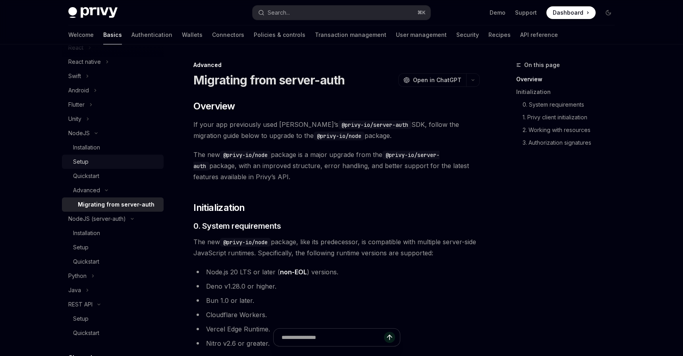
click at [132, 166] on div "Setup" at bounding box center [116, 162] width 86 height 10
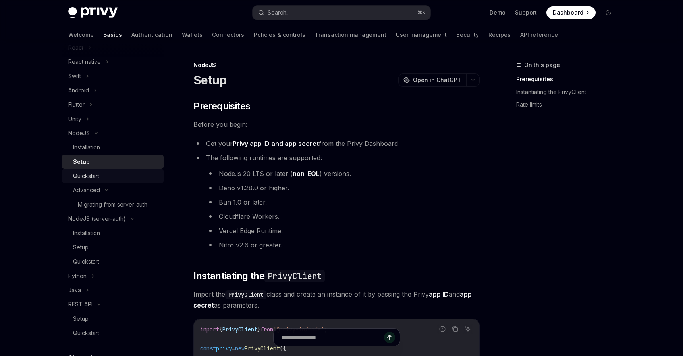
click at [133, 170] on link "Quickstart" at bounding box center [113, 176] width 102 height 14
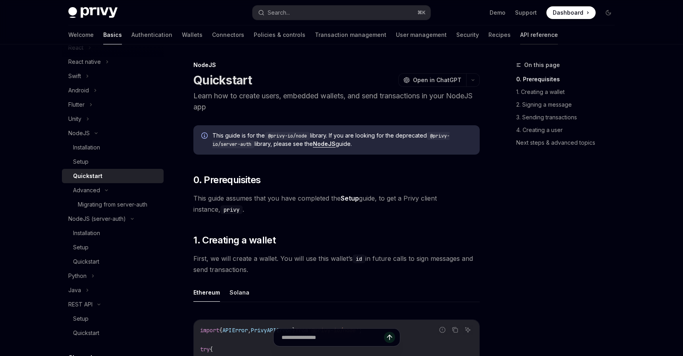
click at [520, 36] on link "API reference" at bounding box center [539, 34] width 38 height 19
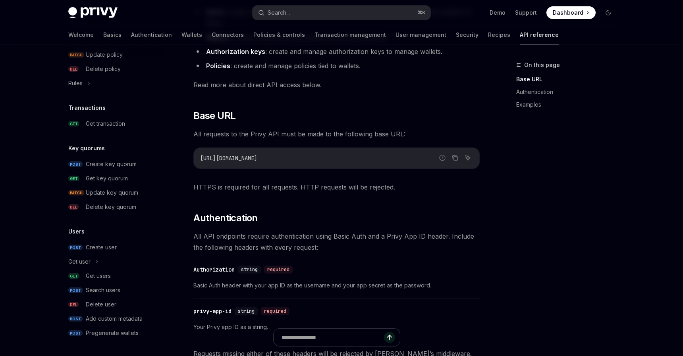
scroll to position [143, 0]
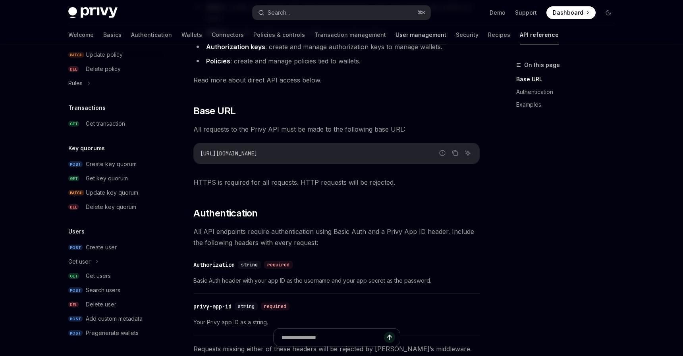
click at [395, 37] on link "User management" at bounding box center [420, 34] width 51 height 19
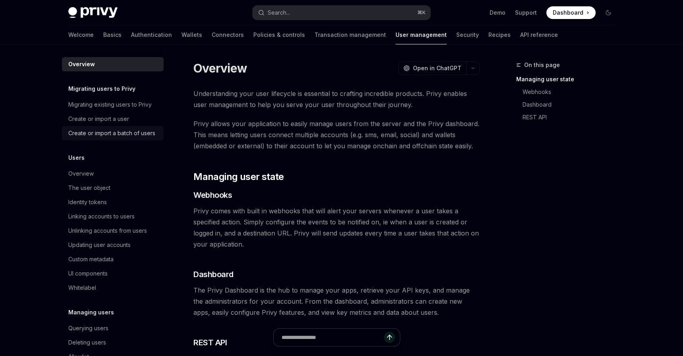
click at [144, 129] on div "Create or import a batch of users" at bounding box center [111, 134] width 87 height 10
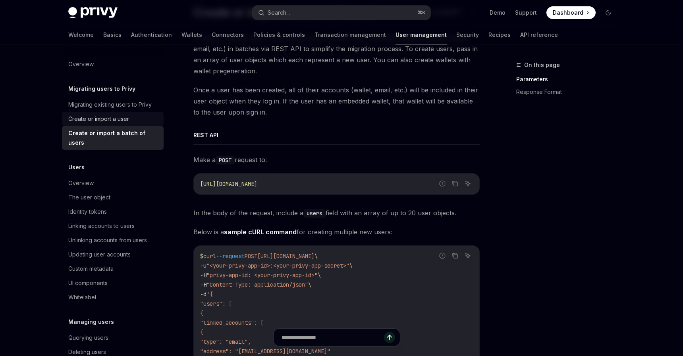
click at [127, 120] on div "Create or import a user" at bounding box center [98, 119] width 61 height 10
type textarea "*"
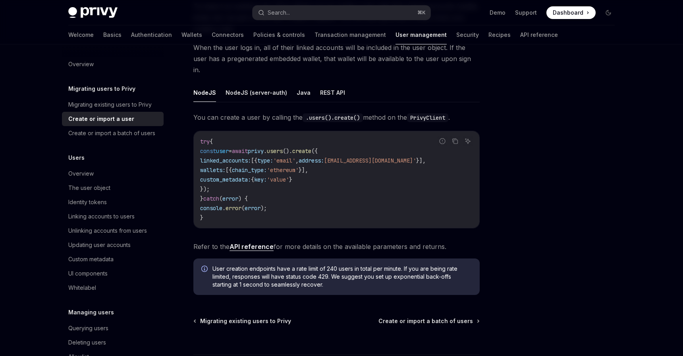
scroll to position [98, 0]
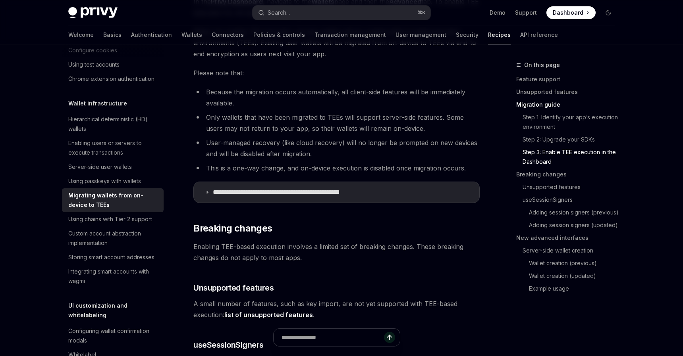
scroll to position [930, 0]
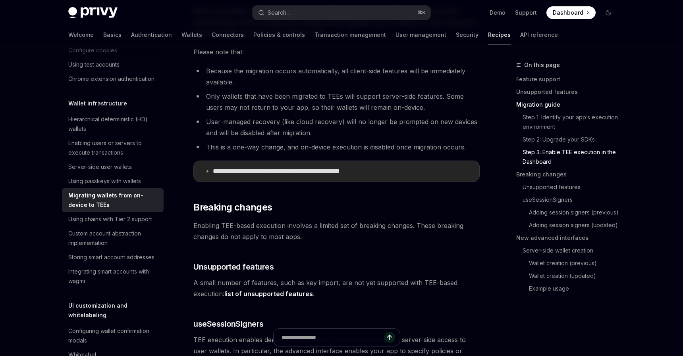
click at [228, 165] on summary "**********" at bounding box center [336, 171] width 285 height 21
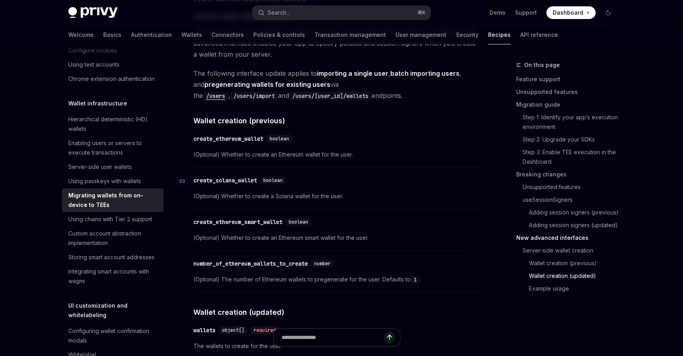
click at [229, 181] on div "create_solana_wallet" at bounding box center [225, 181] width 64 height 8
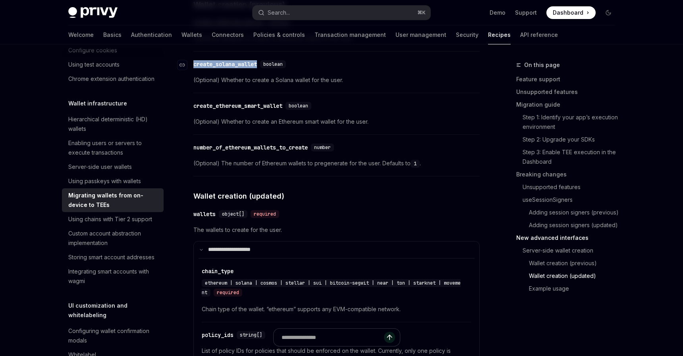
scroll to position [2575, 0]
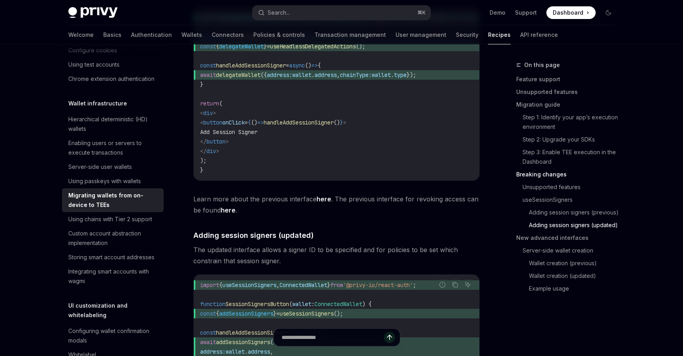
type textarea "*"
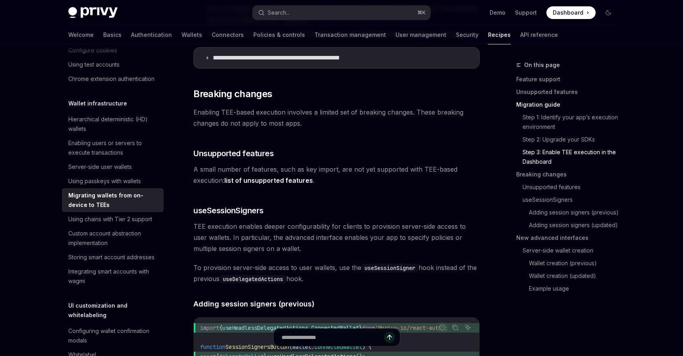
scroll to position [1040, 0]
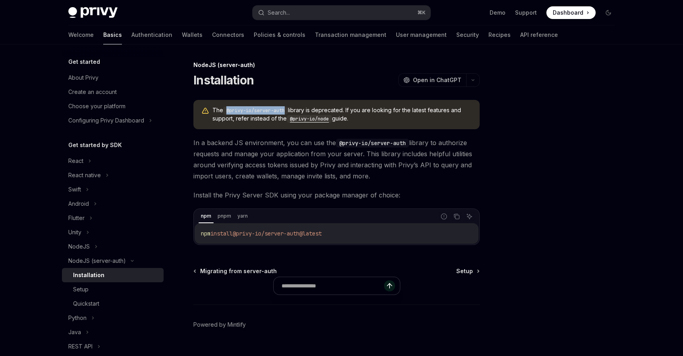
drag, startPoint x: 213, startPoint y: 111, endPoint x: 395, endPoint y: 121, distance: 182.9
click at [395, 121] on span "The @privy-io/server-auth library is deprecated. If you are looking for the lat…" at bounding box center [341, 114] width 259 height 17
click at [375, 121] on span "The @privy-io/server-auth library is deprecated. If you are looking for the lat…" at bounding box center [341, 114] width 259 height 17
drag, startPoint x: 196, startPoint y: 233, endPoint x: 399, endPoint y: 242, distance: 203.4
click at [399, 242] on div "npm install @privy-io/server-auth@latest" at bounding box center [336, 233] width 284 height 21
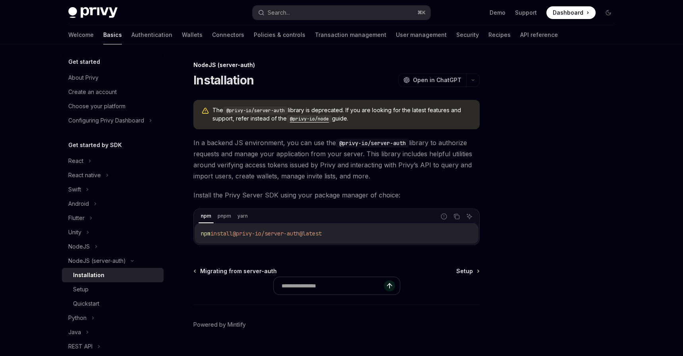
copy span "npm install @privy-io/server-auth@latest"
